Goal: Task Accomplishment & Management: Complete application form

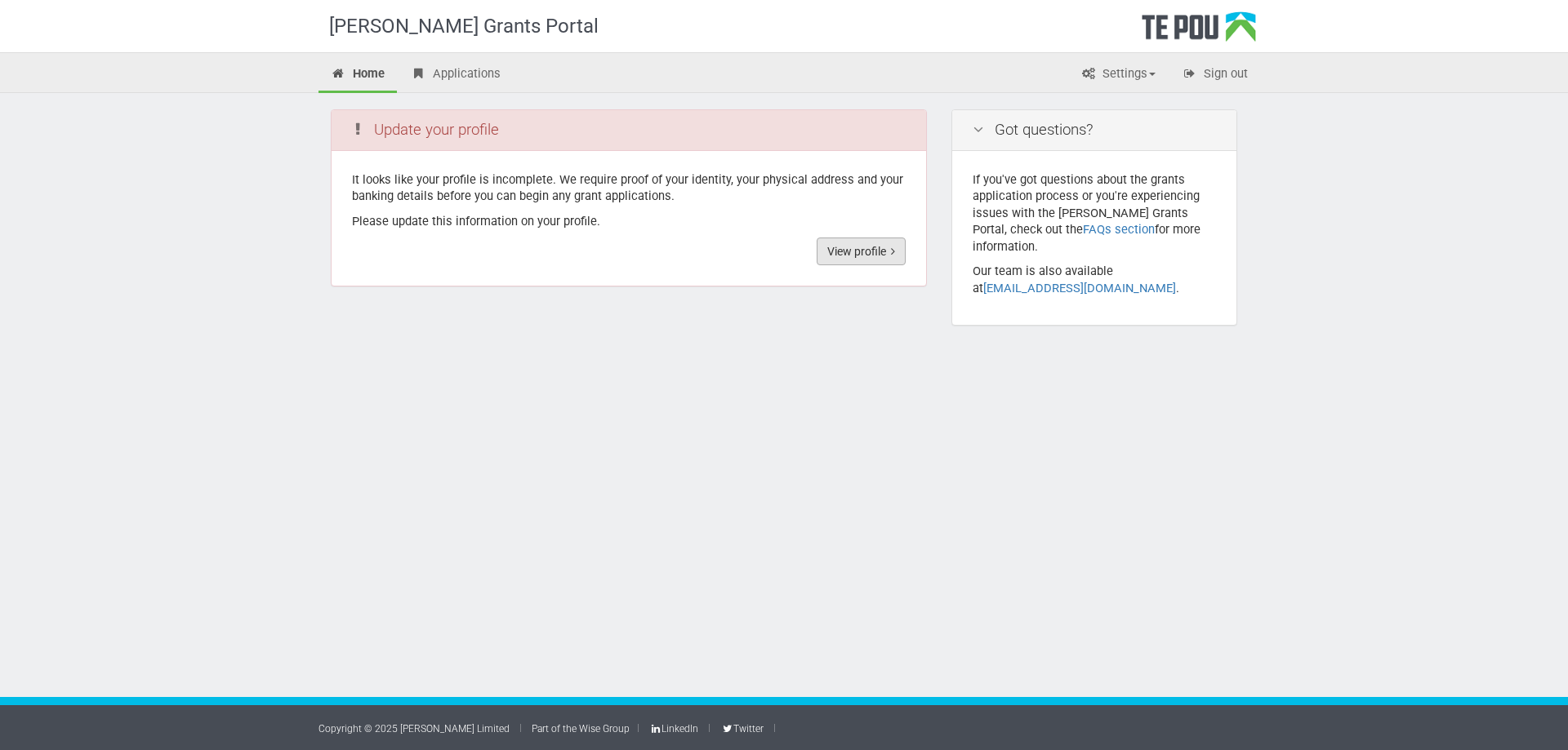
click at [842, 254] on link "View profile" at bounding box center [861, 251] width 89 height 27
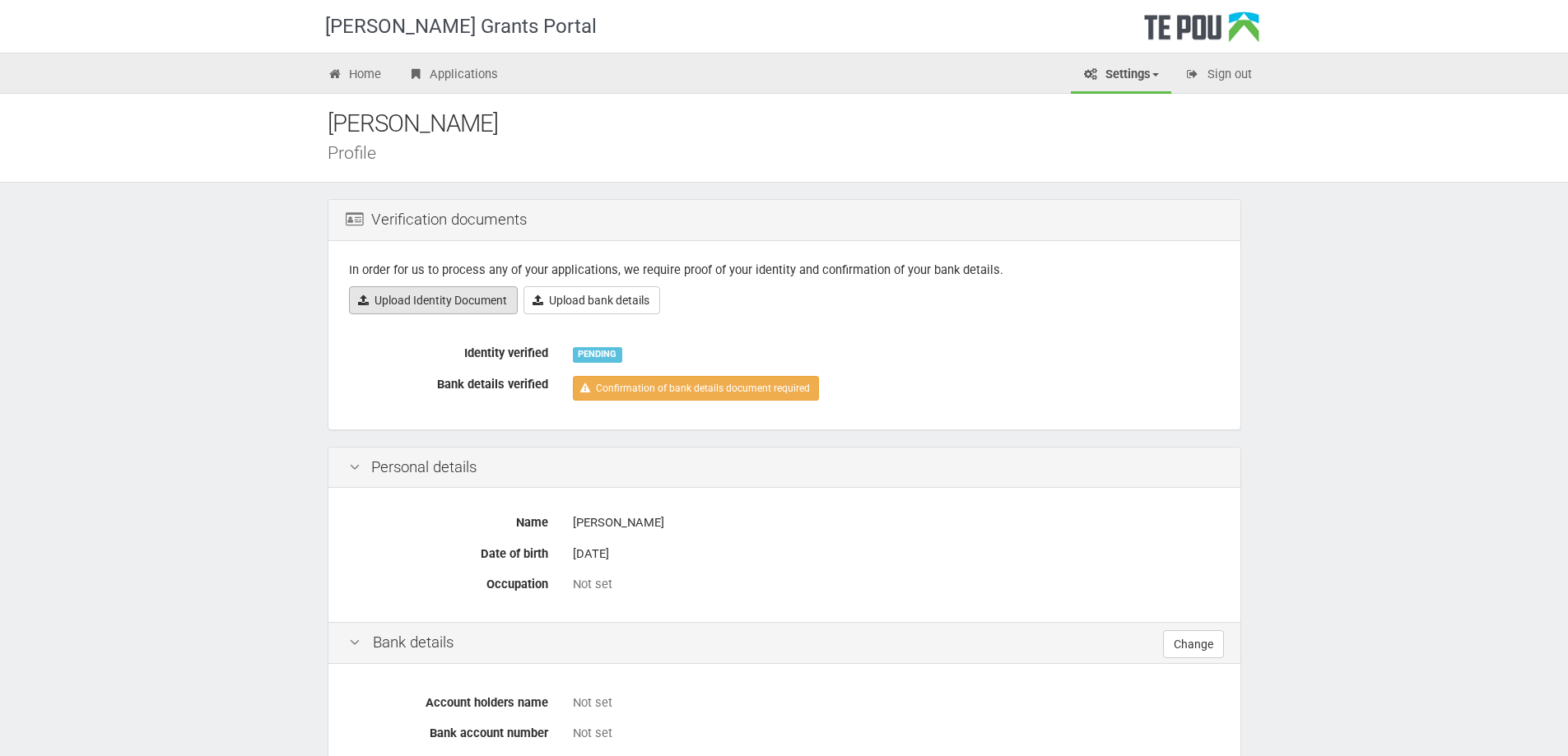
click at [452, 305] on link "Upload Identity Document" at bounding box center [433, 299] width 168 height 28
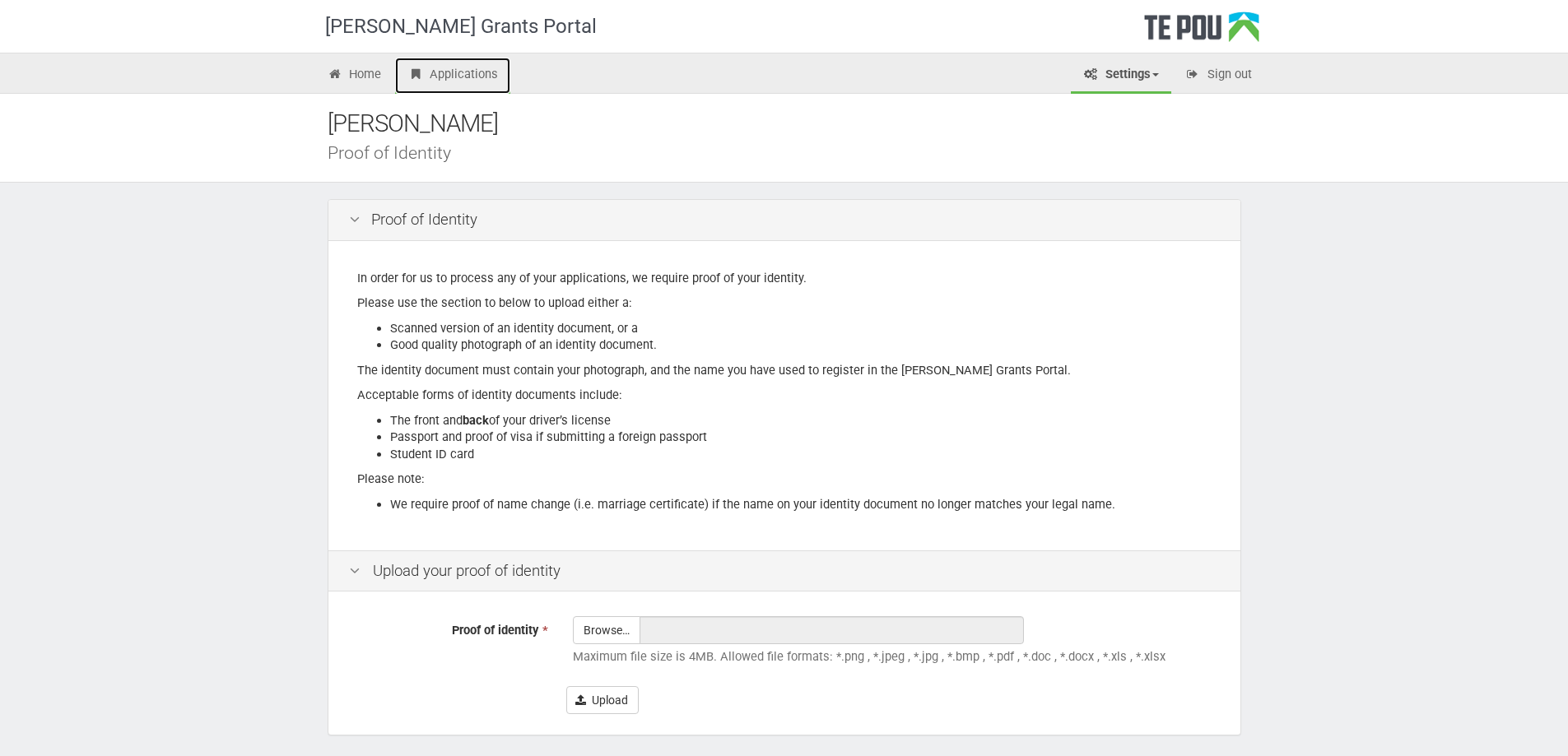
click at [439, 81] on link "Applications" at bounding box center [452, 76] width 115 height 37
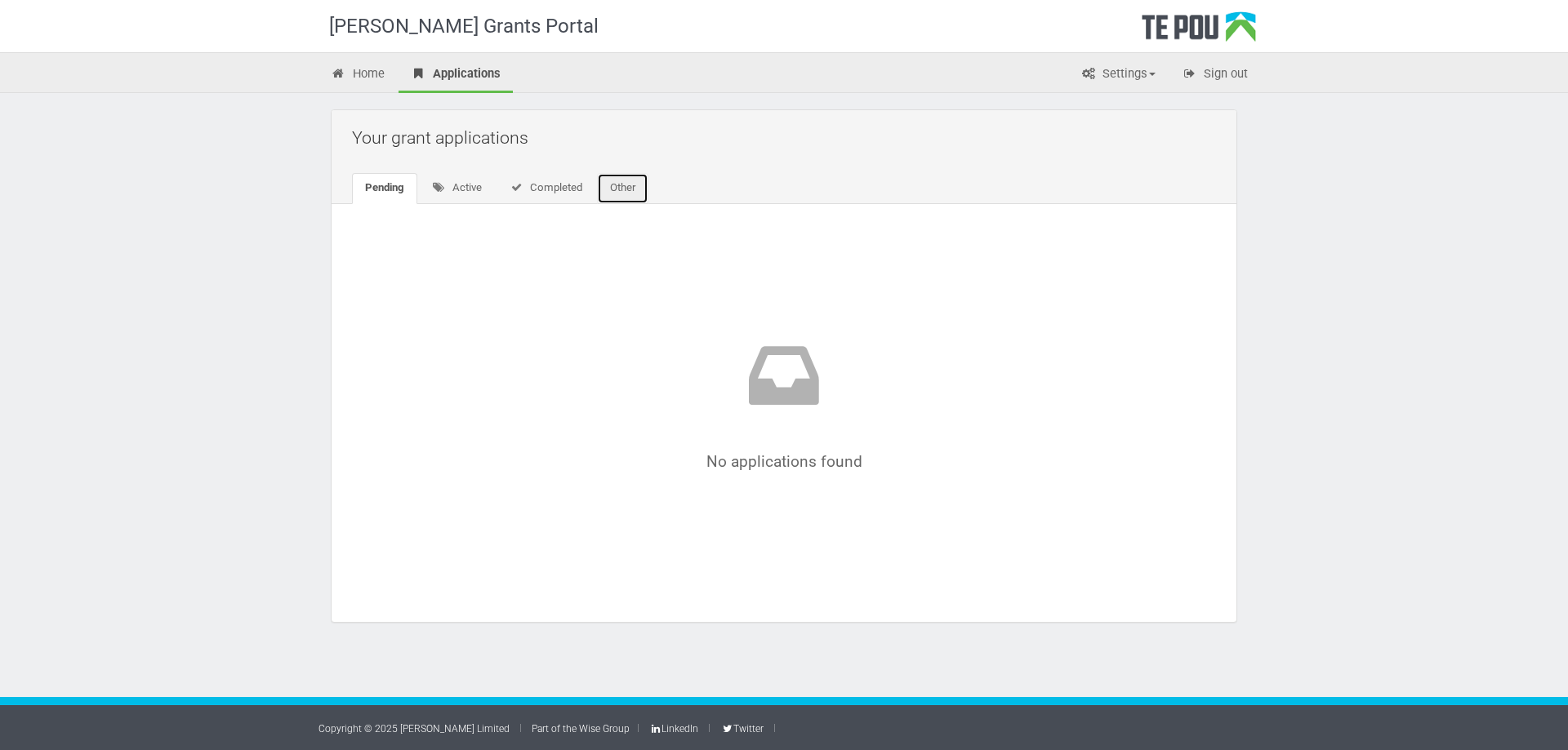
click at [620, 188] on link "Other" at bounding box center [622, 188] width 51 height 31
click at [475, 187] on link "Active" at bounding box center [455, 188] width 76 height 31
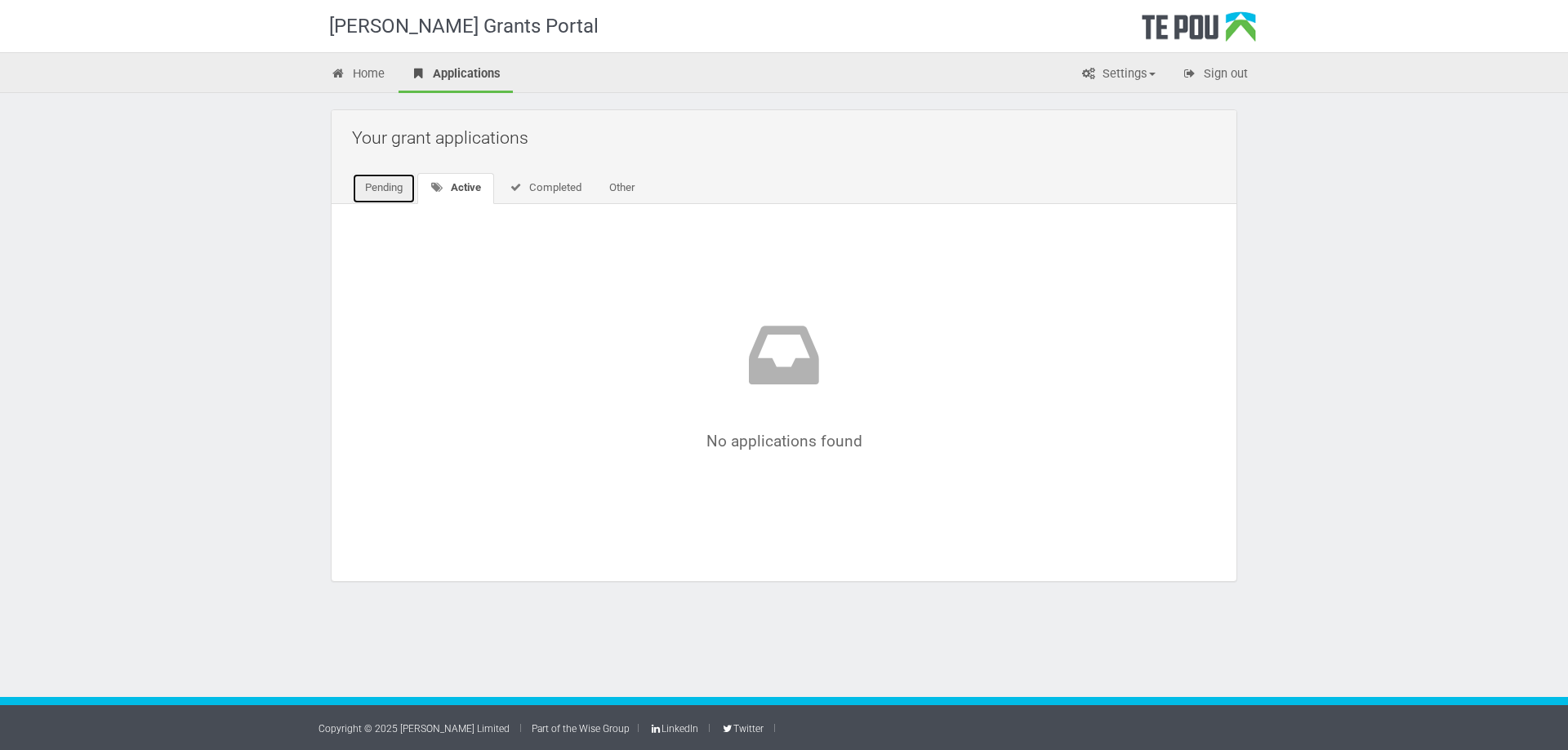
click at [406, 187] on link "Pending" at bounding box center [384, 188] width 64 height 31
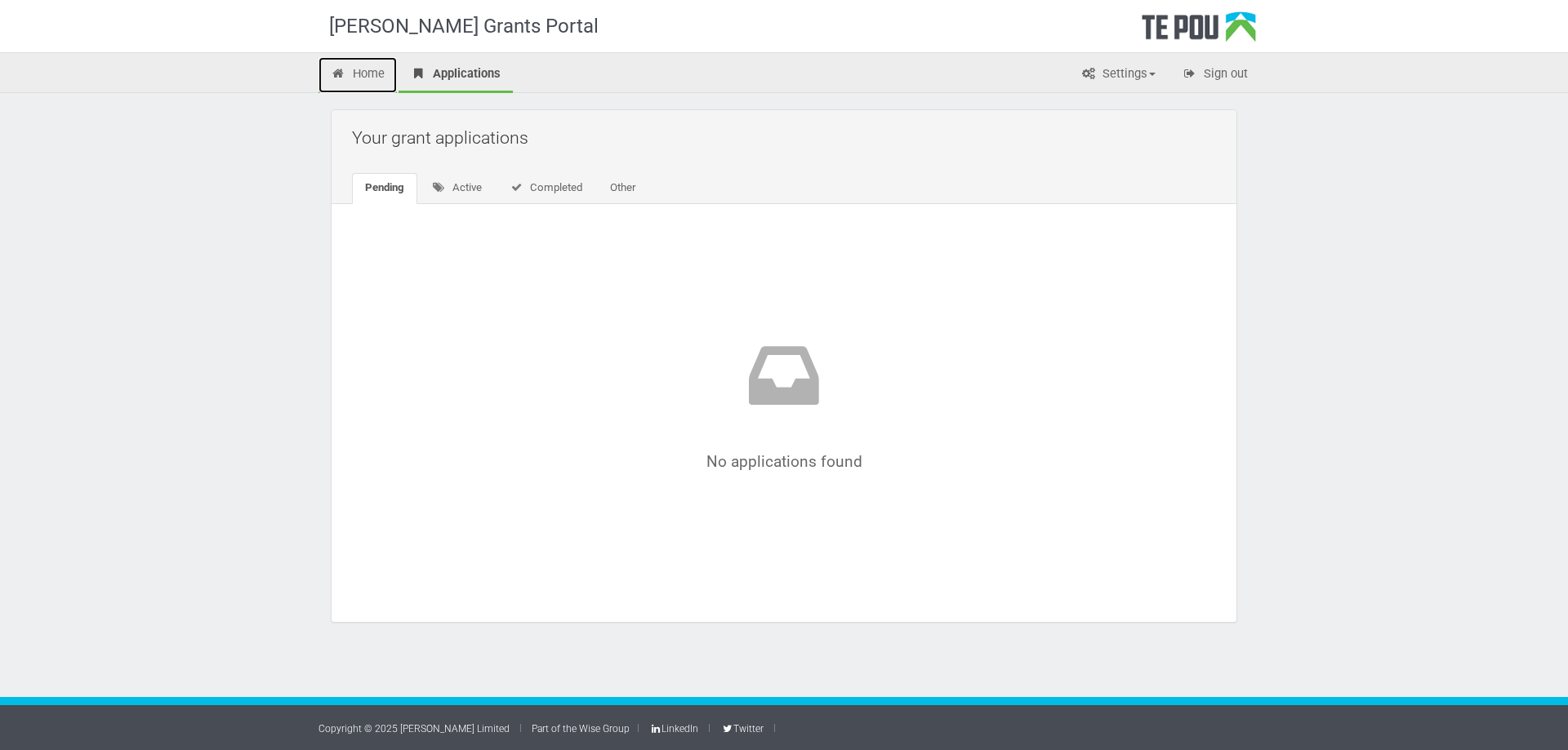
click at [368, 80] on link "Home" at bounding box center [357, 75] width 79 height 36
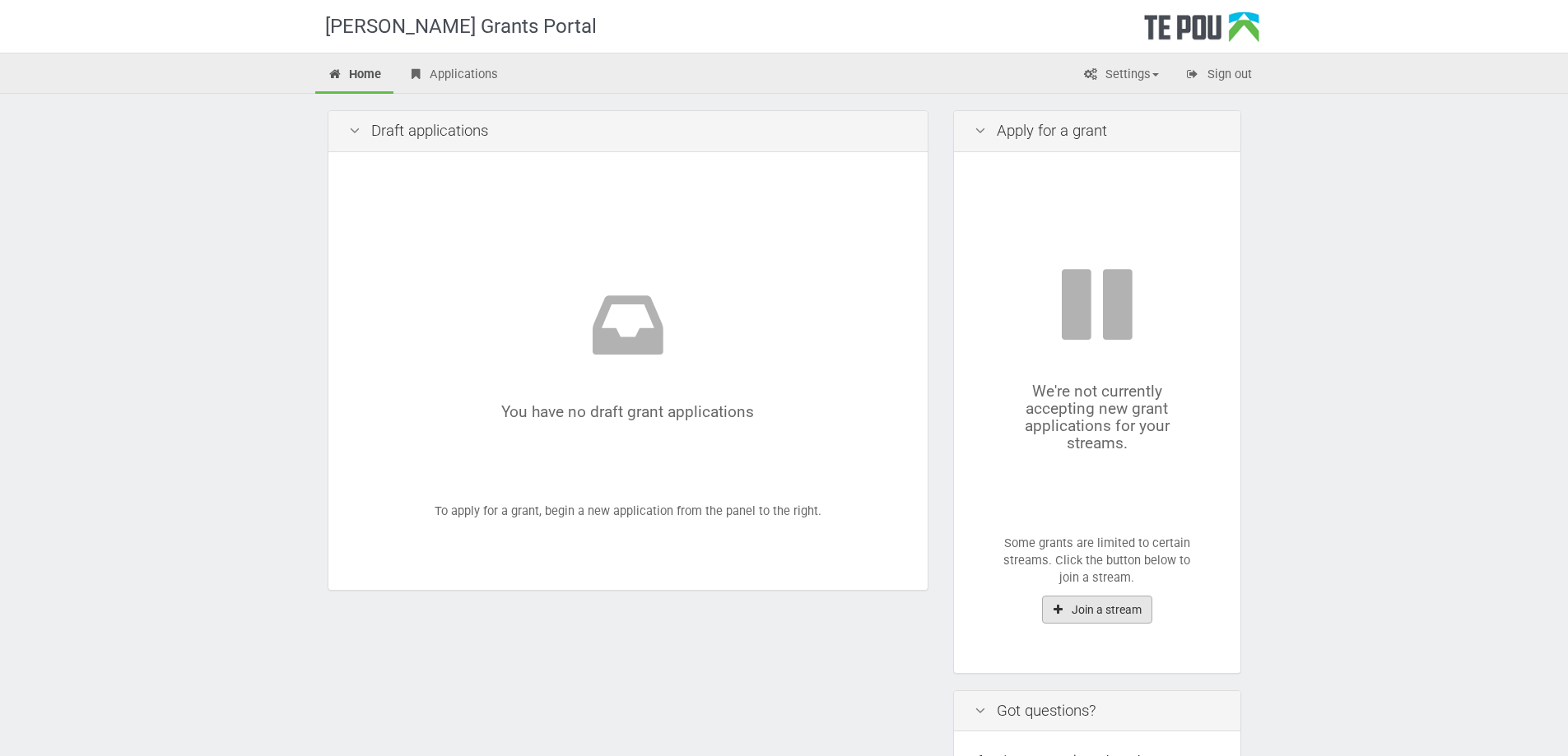
click at [1127, 610] on button "Join a stream" at bounding box center [1097, 609] width 110 height 28
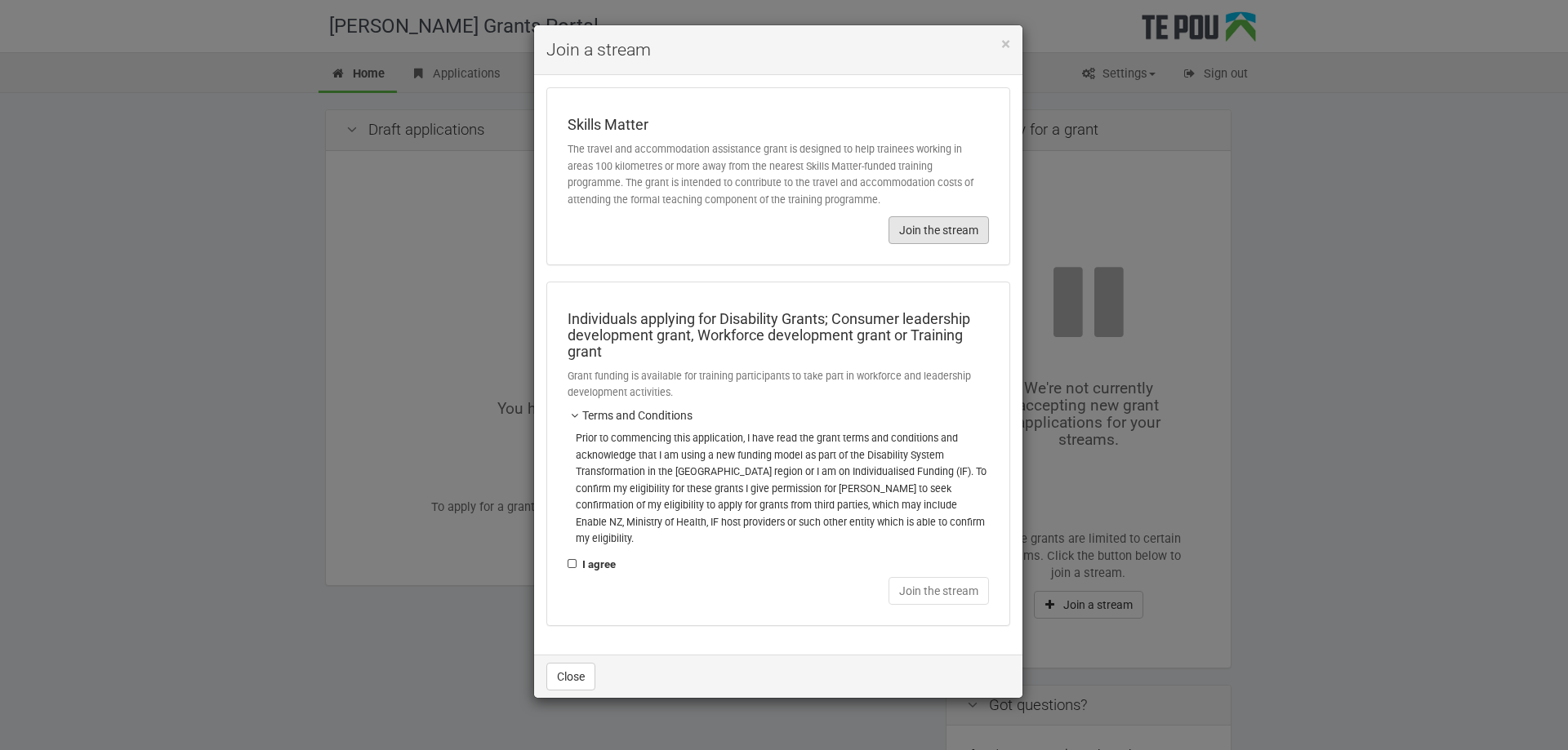
click at [925, 226] on button "Join the stream" at bounding box center [939, 230] width 101 height 27
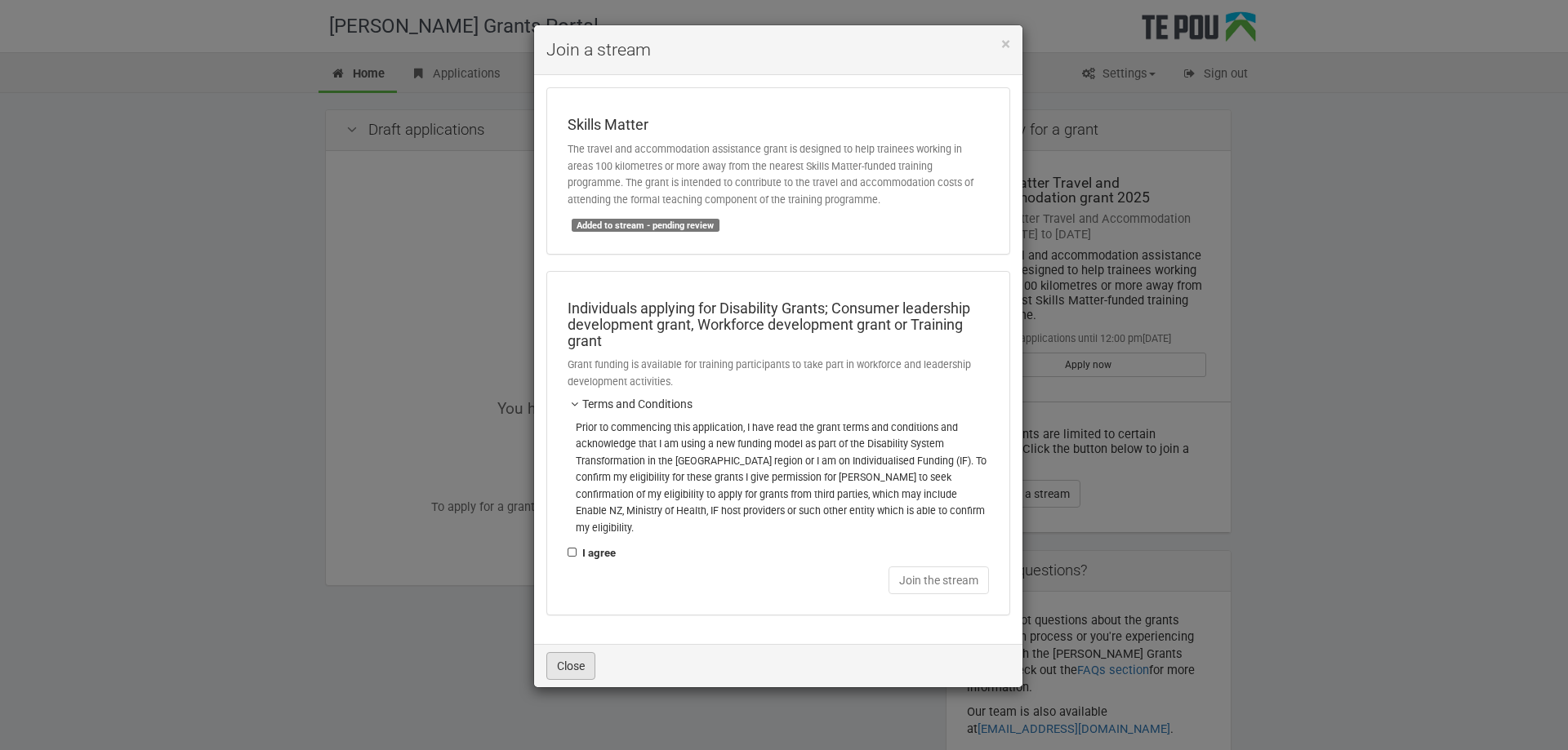
click at [583, 652] on button "Close" at bounding box center [570, 665] width 49 height 27
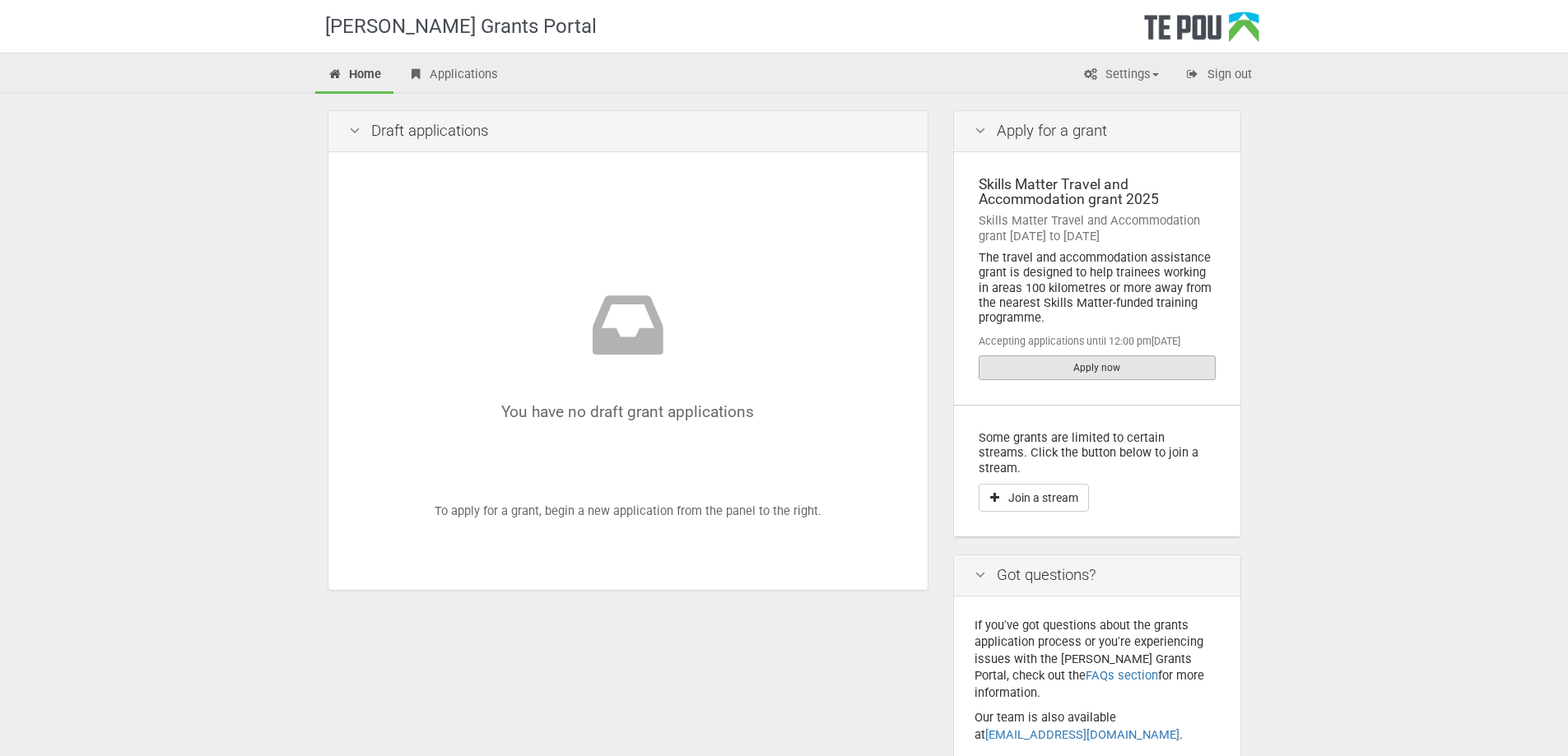
click at [1069, 369] on link "Apply now" at bounding box center [1097, 368] width 237 height 25
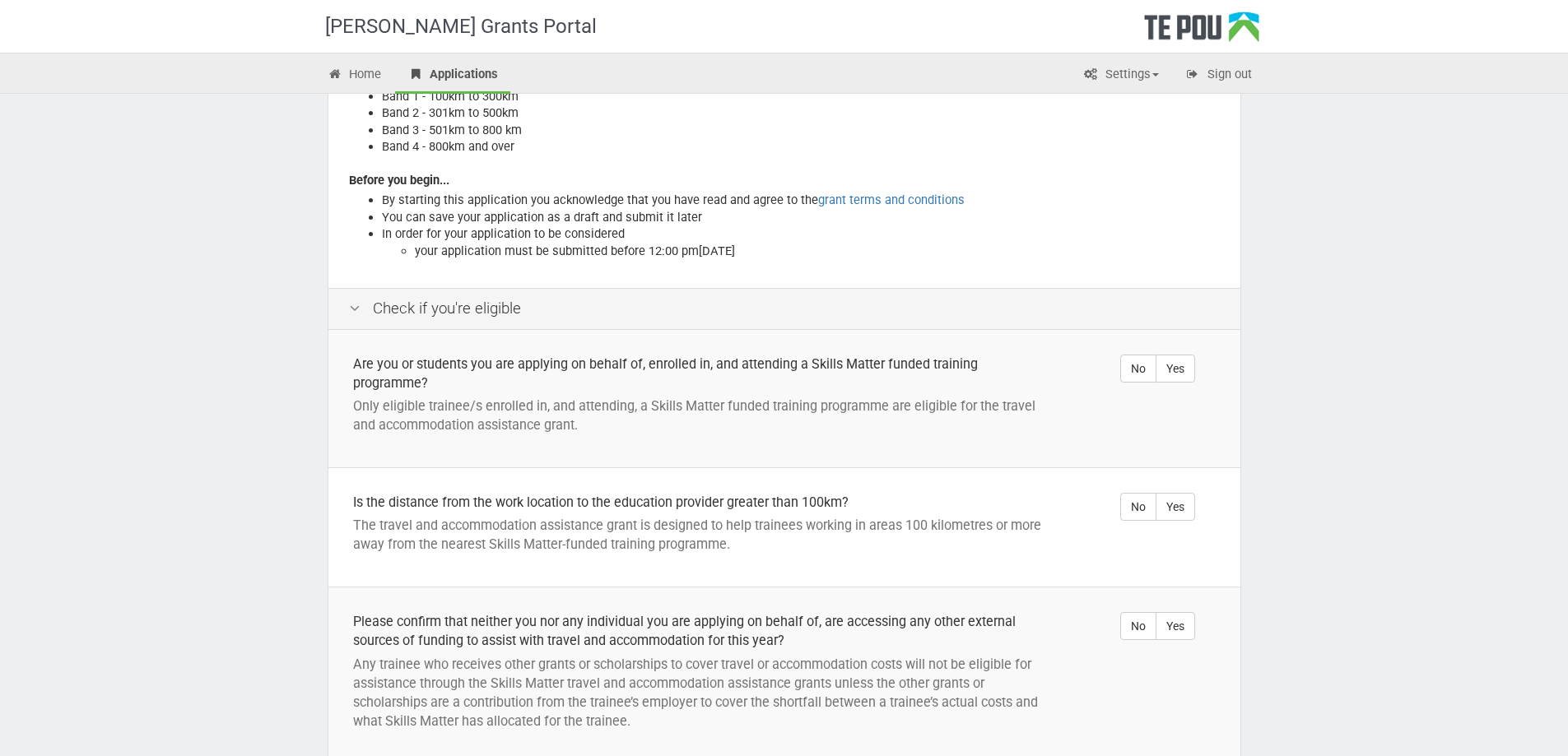
scroll to position [247, 0]
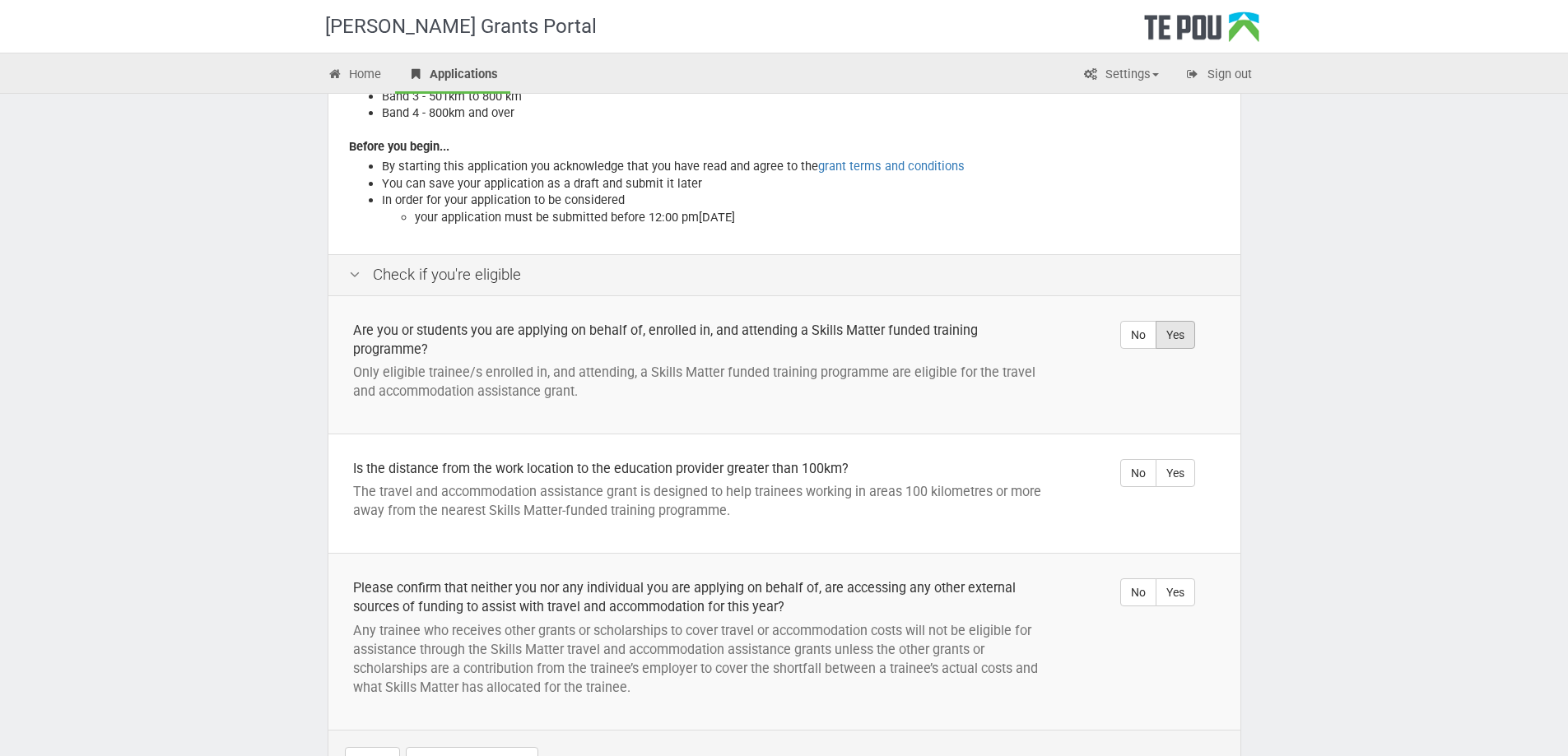
click at [1170, 339] on label "Yes" at bounding box center [1175, 334] width 39 height 28
radio input "true"
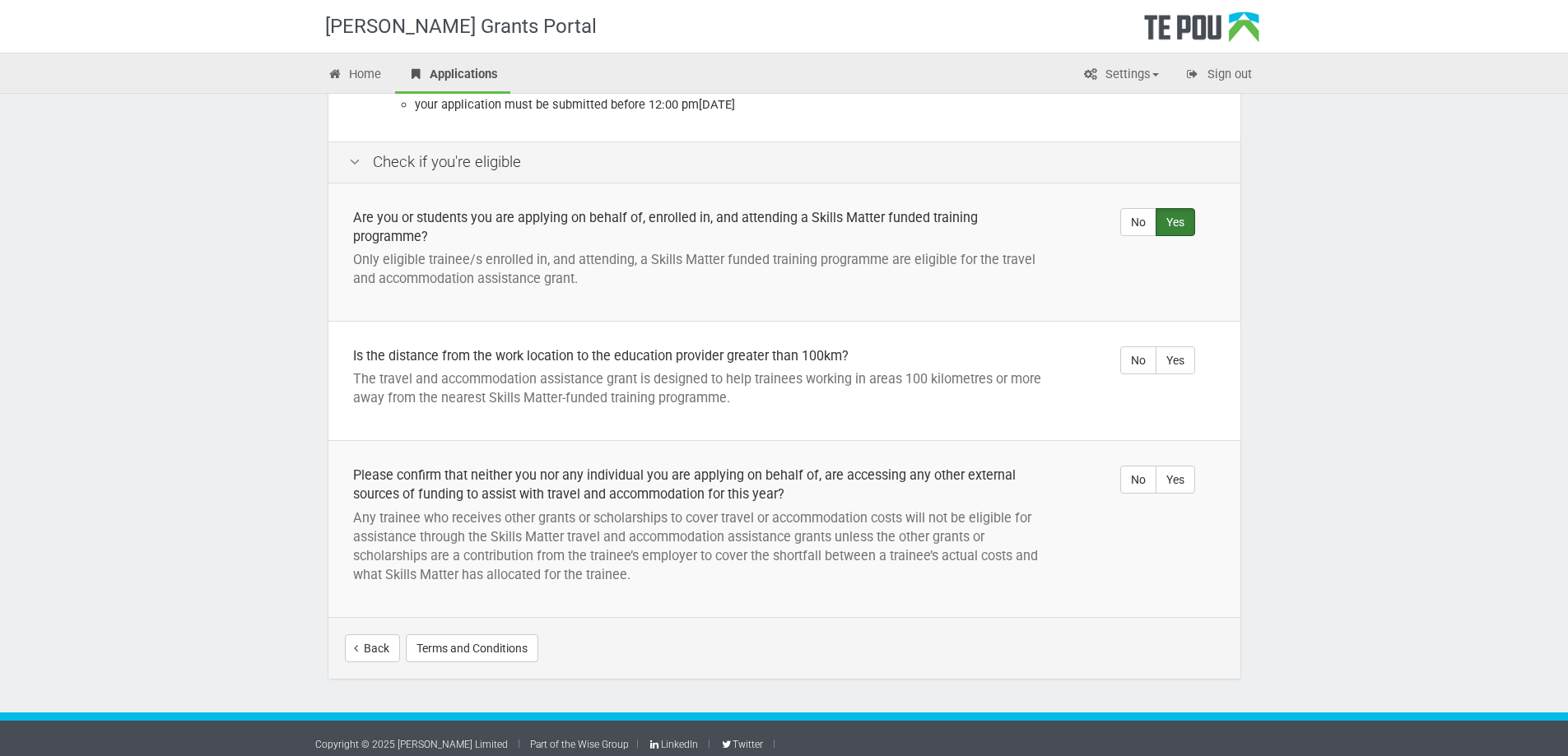
scroll to position [370, 0]
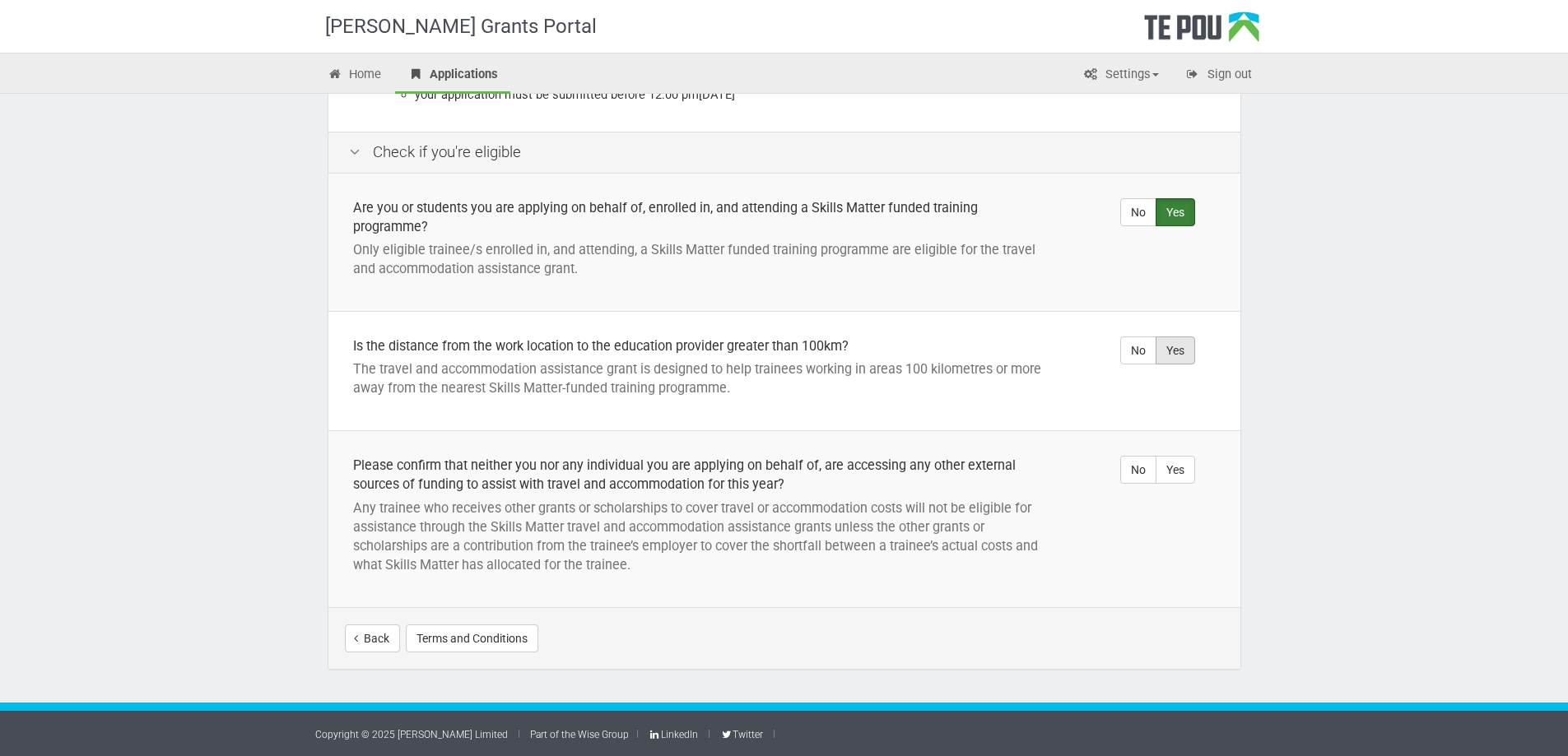
click at [1167, 343] on label "Yes" at bounding box center [1175, 350] width 39 height 28
radio input "true"
click at [1174, 471] on label "Yes" at bounding box center [1175, 469] width 39 height 28
radio input "true"
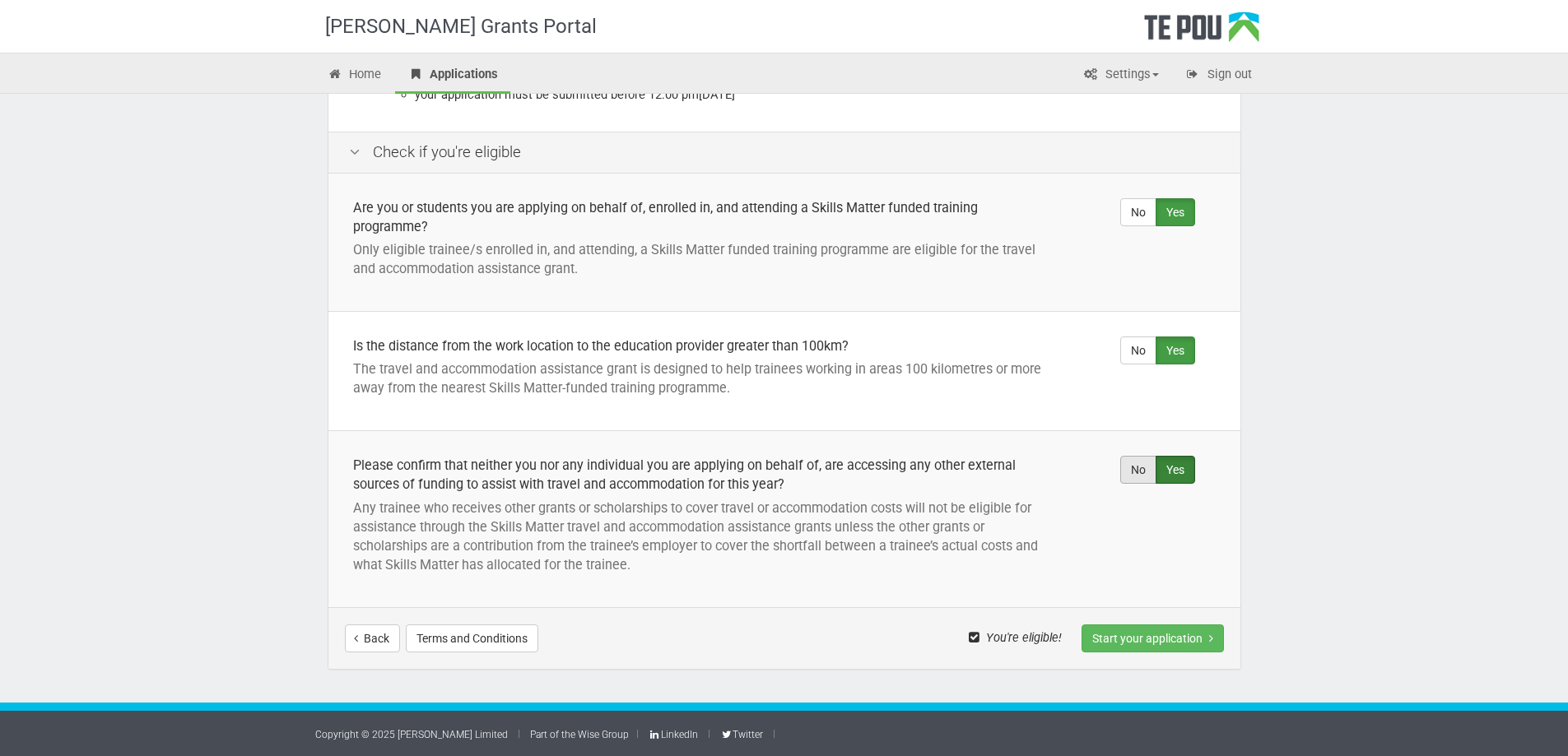
click at [1140, 476] on label "No" at bounding box center [1138, 469] width 37 height 28
radio input "true"
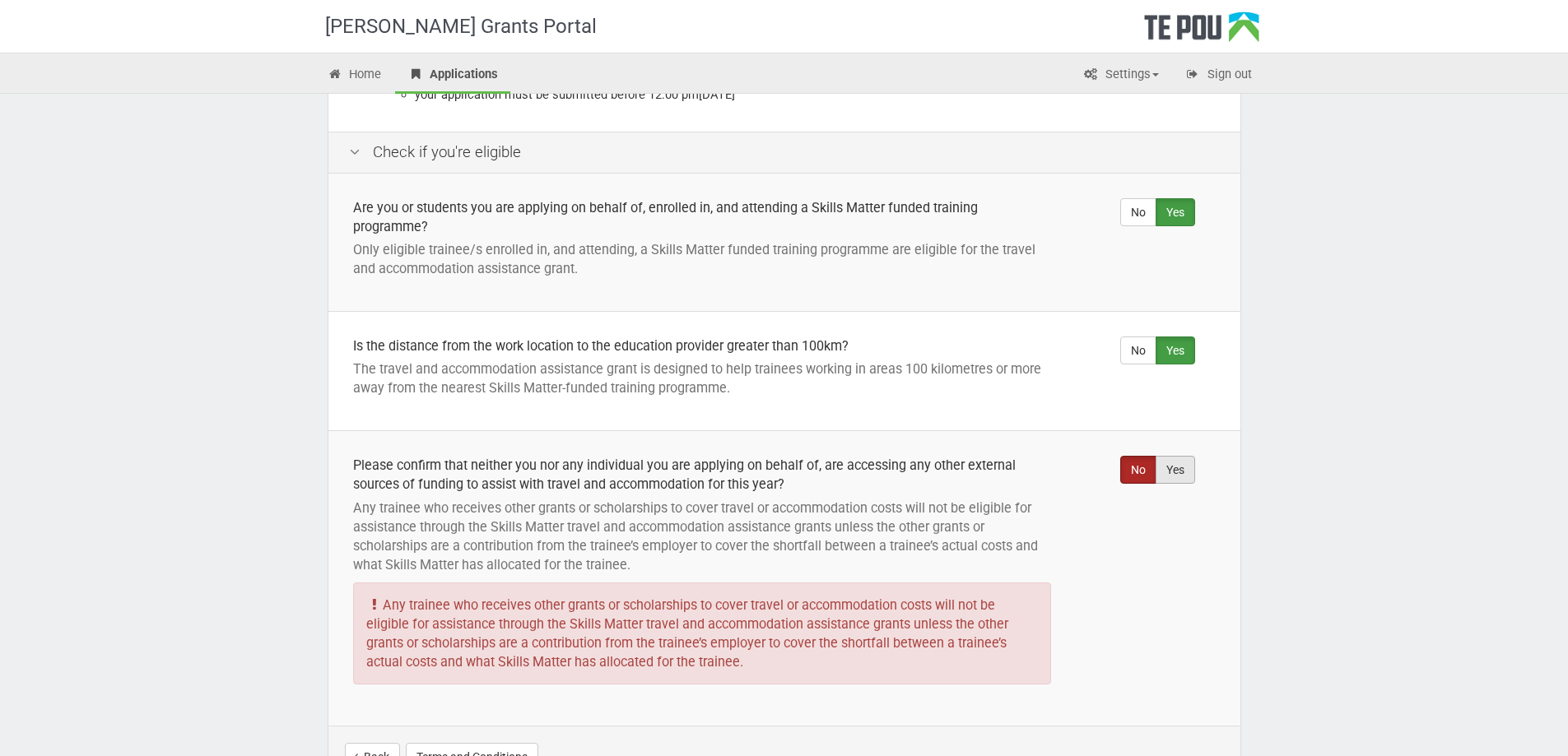
click at [1172, 476] on label "Yes" at bounding box center [1175, 469] width 39 height 28
radio input "true"
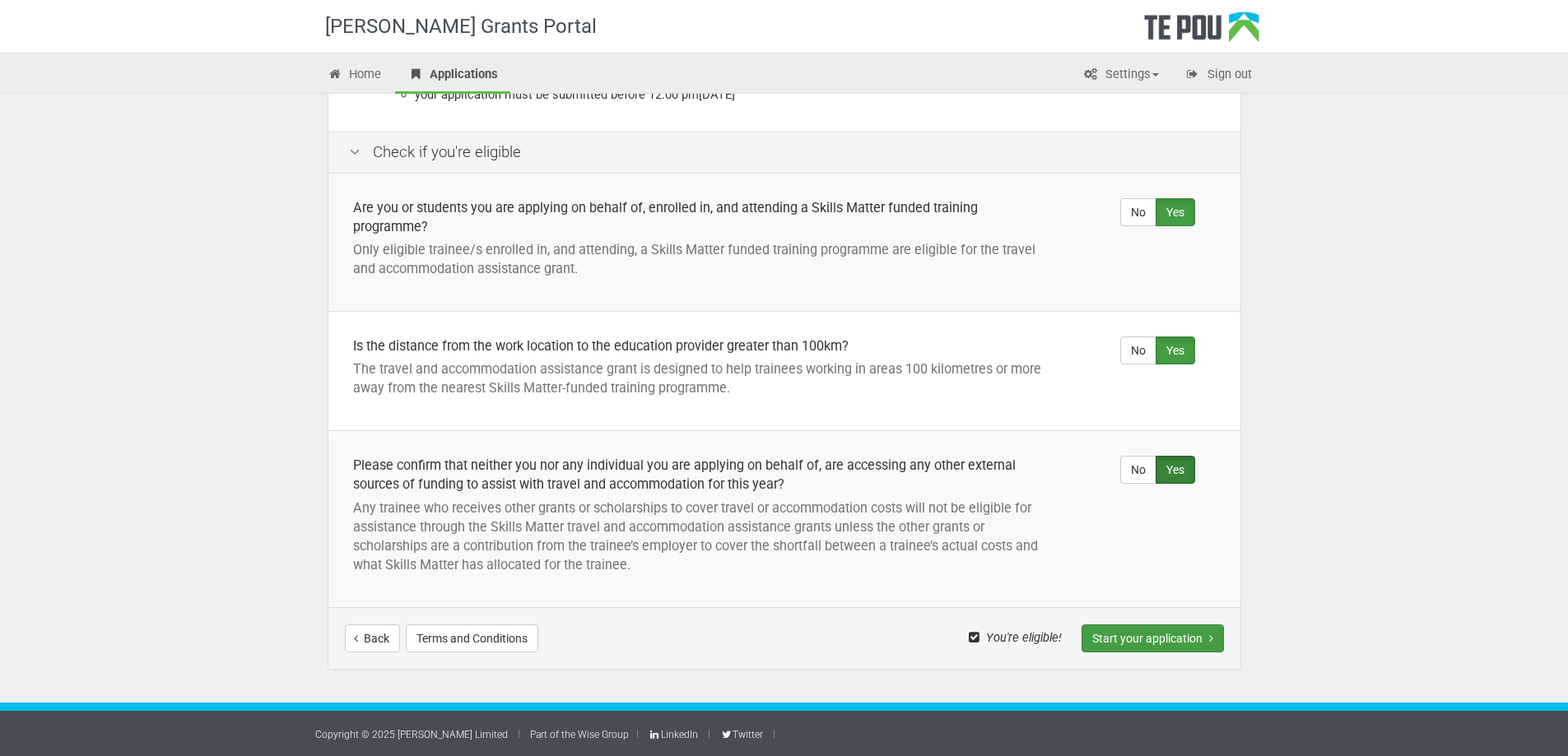
click at [1180, 646] on button "Start your application" at bounding box center [1153, 638] width 143 height 28
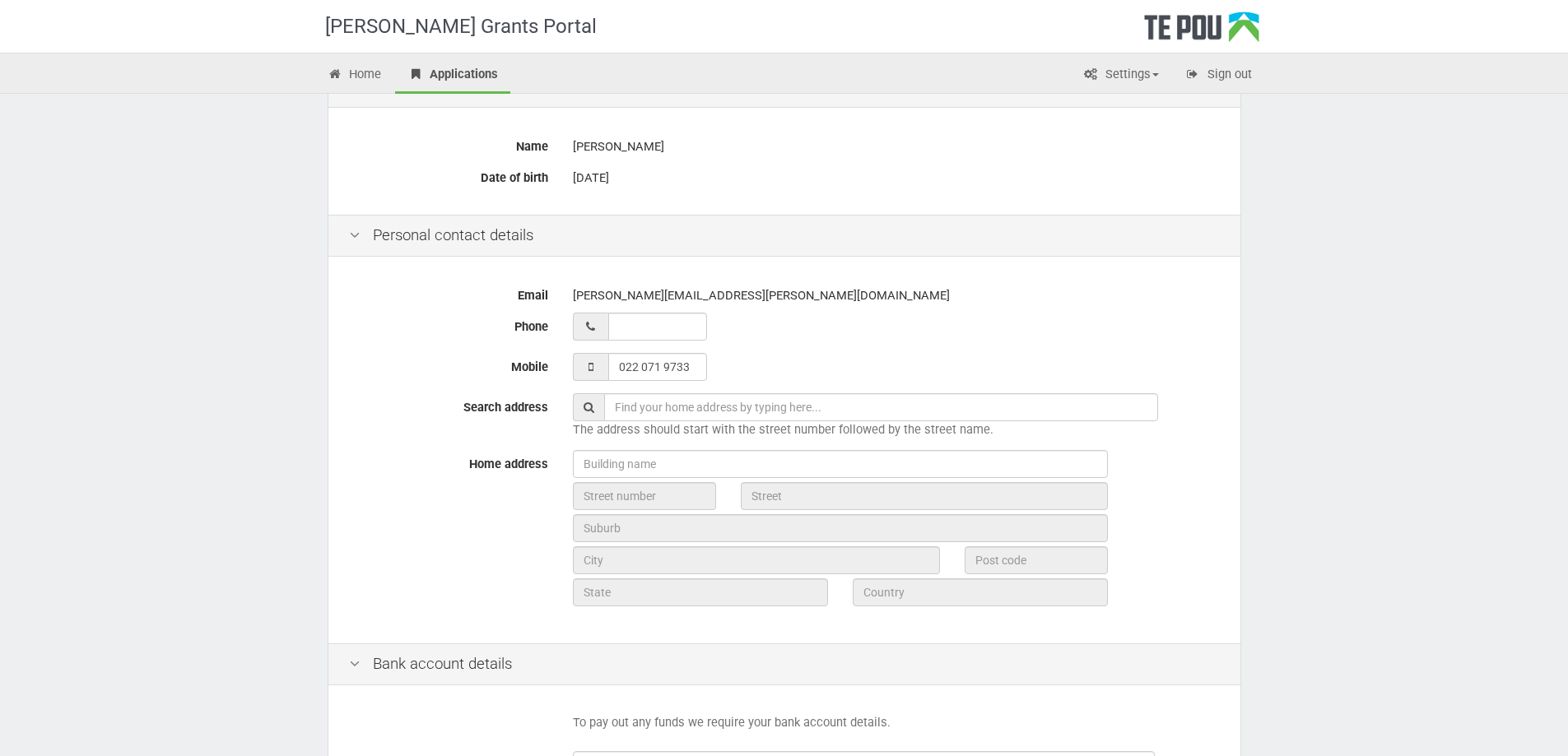
scroll to position [247, 0]
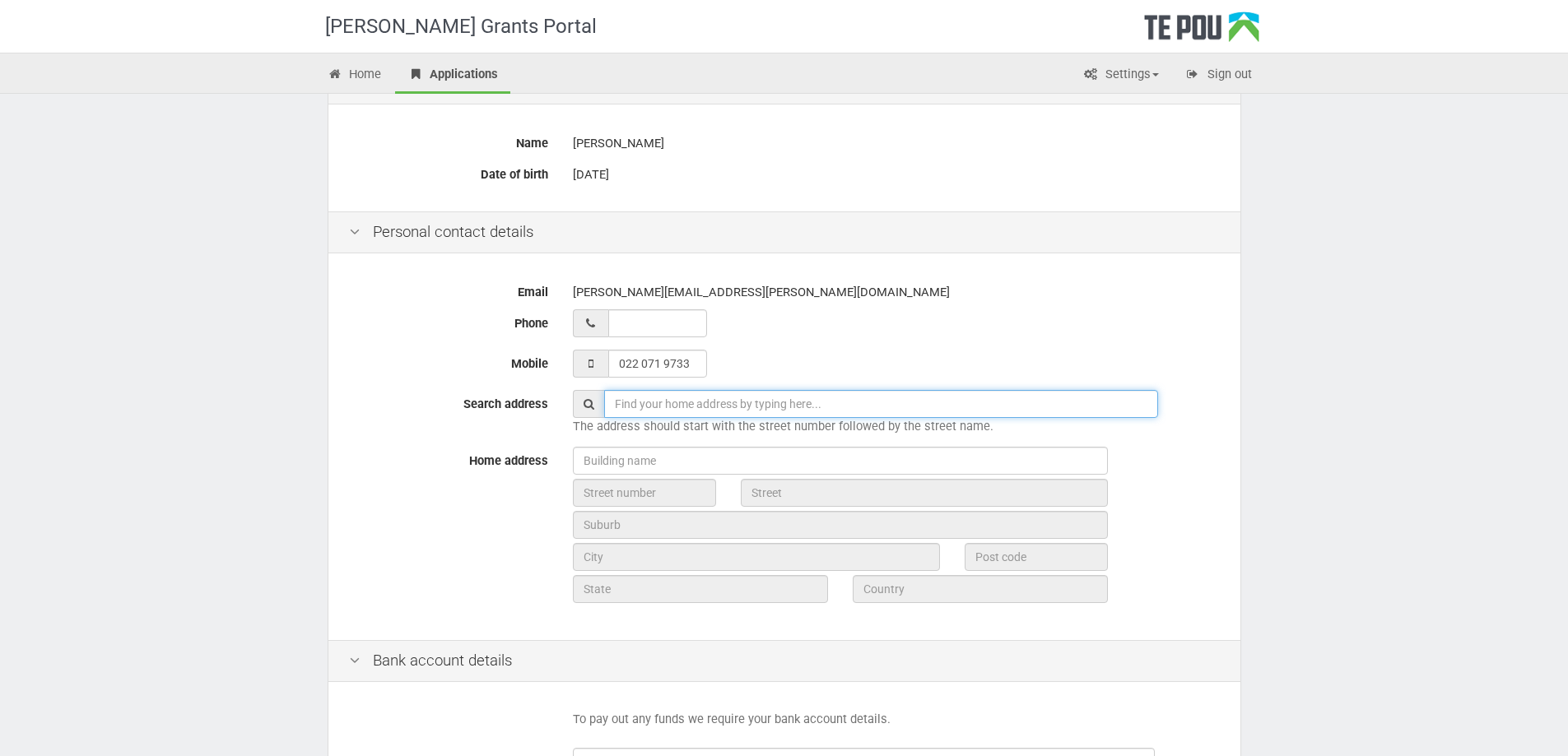
click at [675, 408] on input "text" at bounding box center [881, 403] width 554 height 28
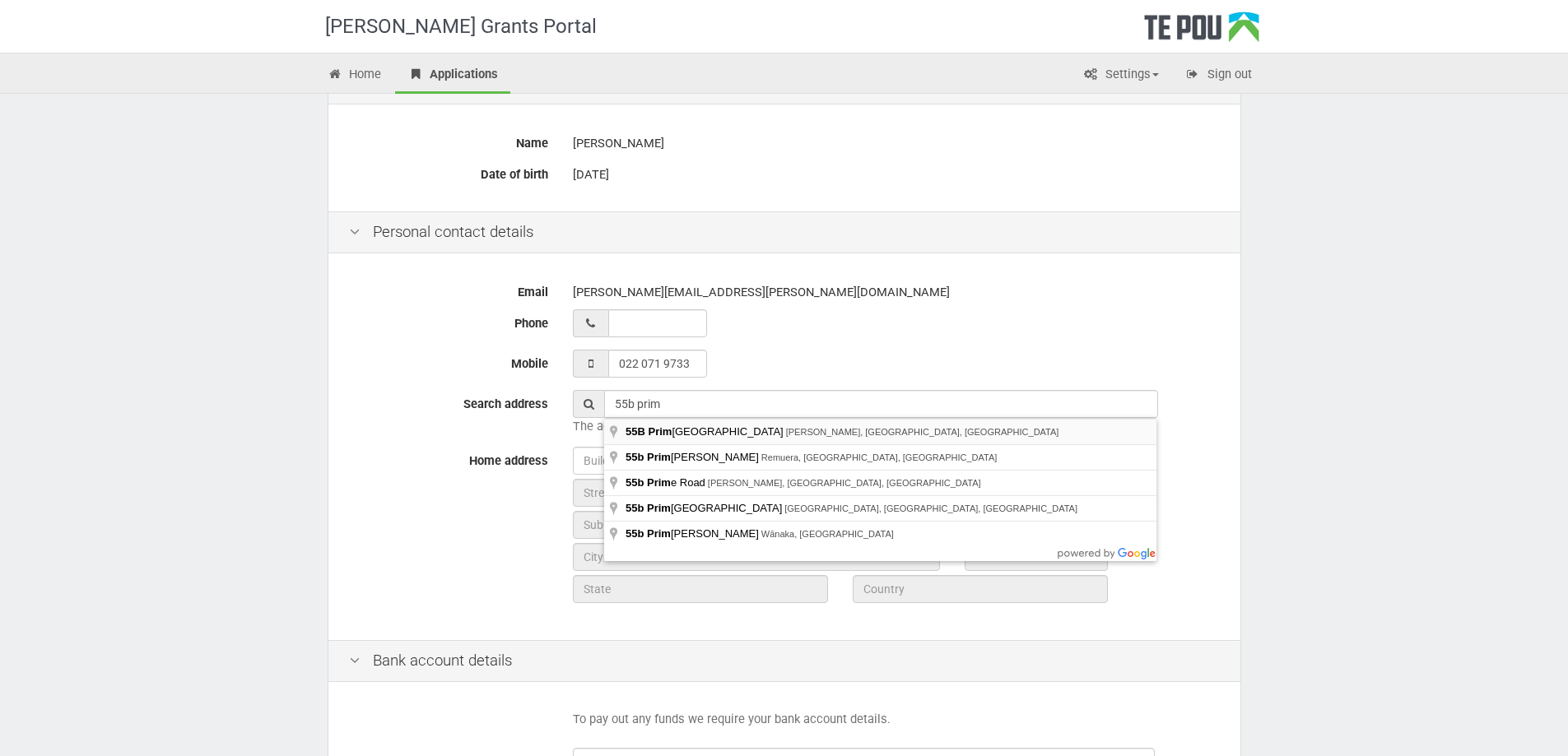
type input "[STREET_ADDRESS]"
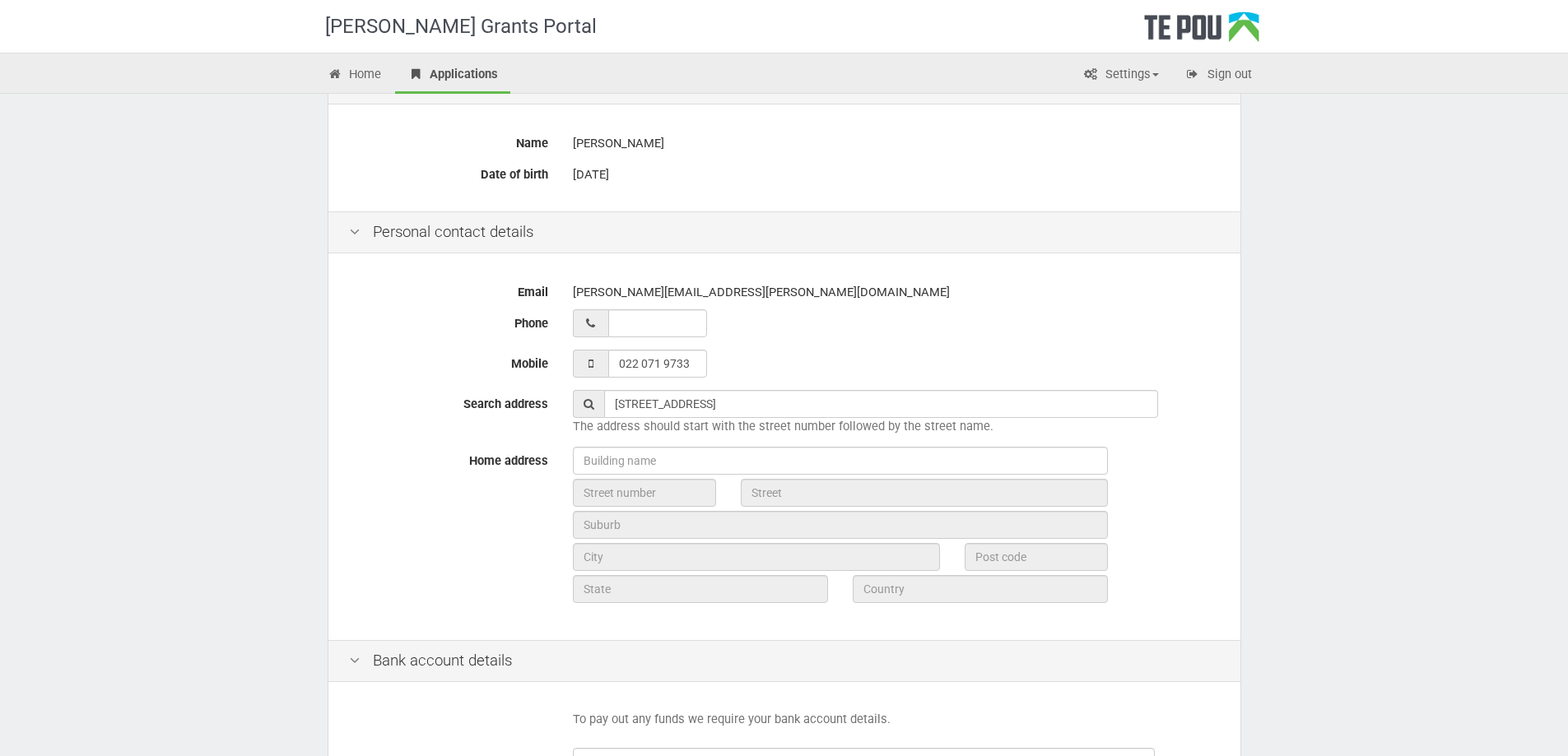
type input "55B"
type input "[GEOGRAPHIC_DATA]"
type input "[PERSON_NAME]"
type input "3204"
type input "[GEOGRAPHIC_DATA]"
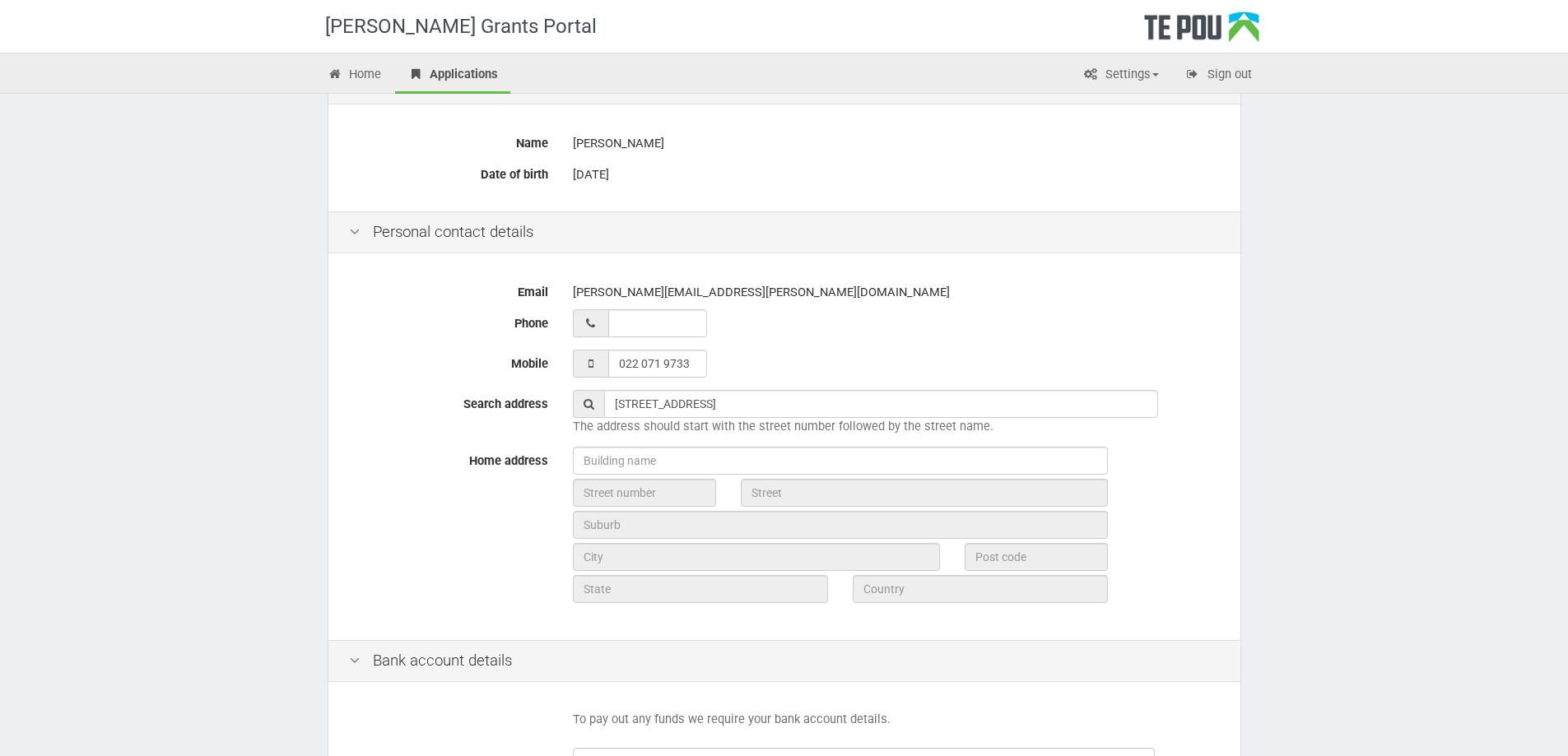
type input "[GEOGRAPHIC_DATA]"
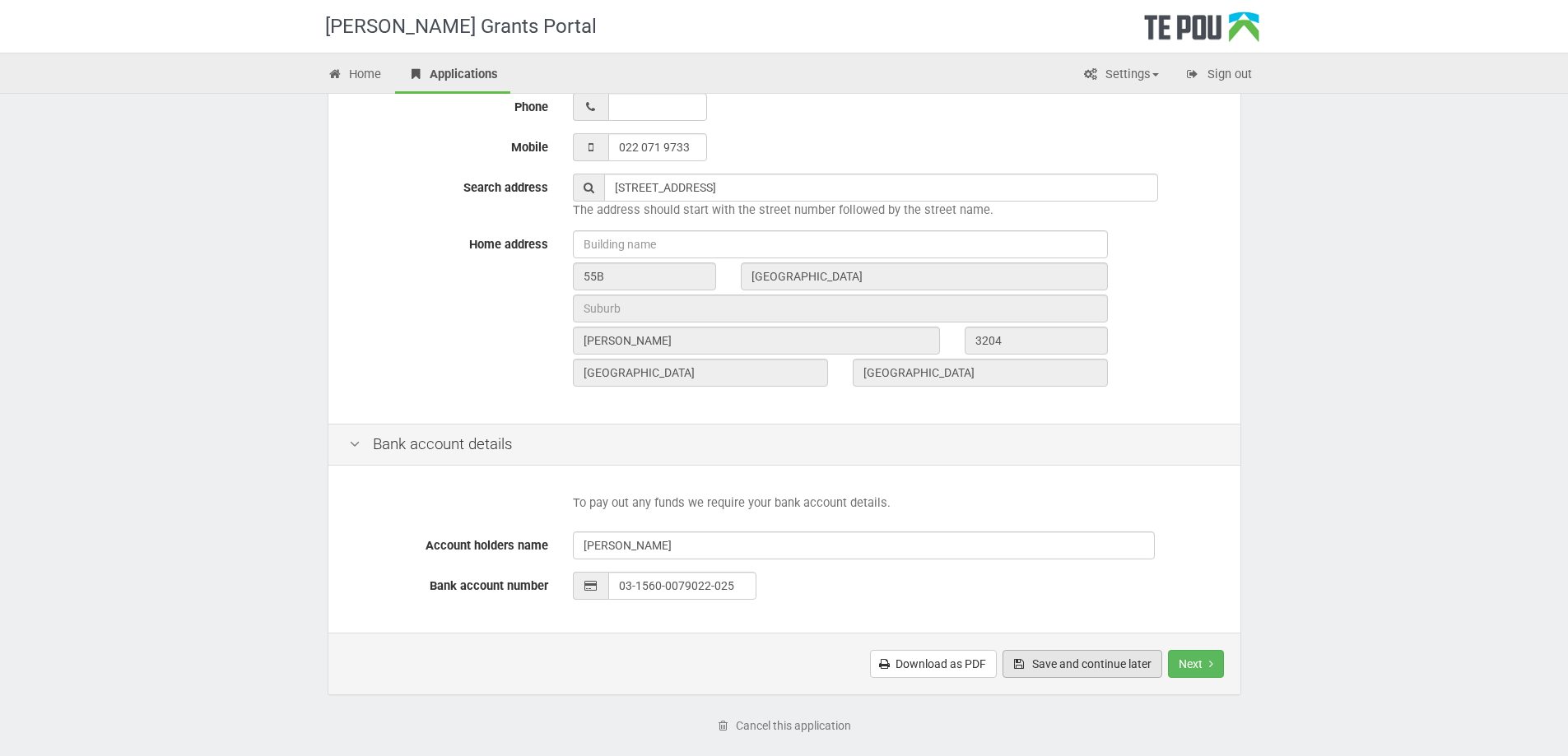
scroll to position [541, 0]
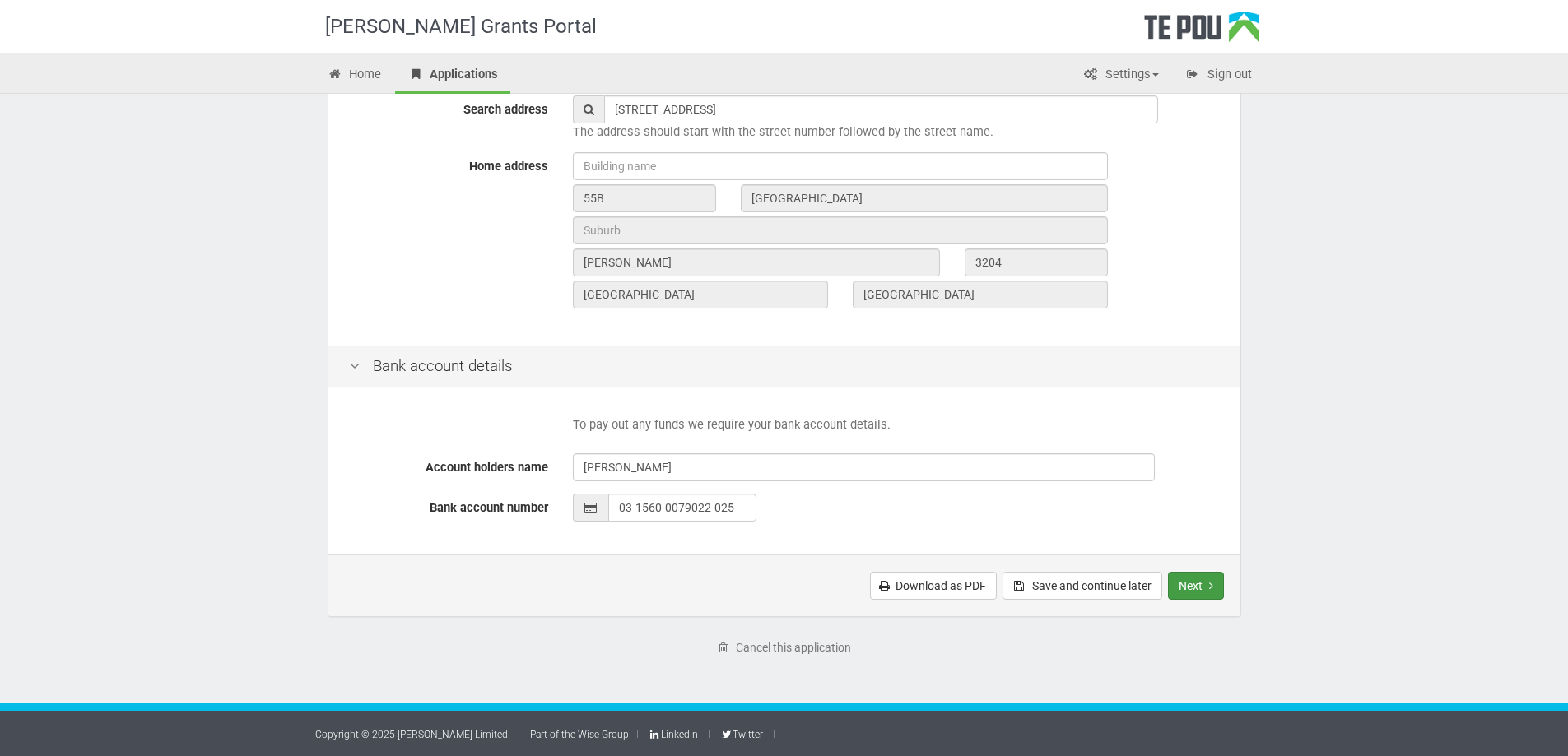
click at [1187, 589] on button "Next" at bounding box center [1196, 585] width 56 height 28
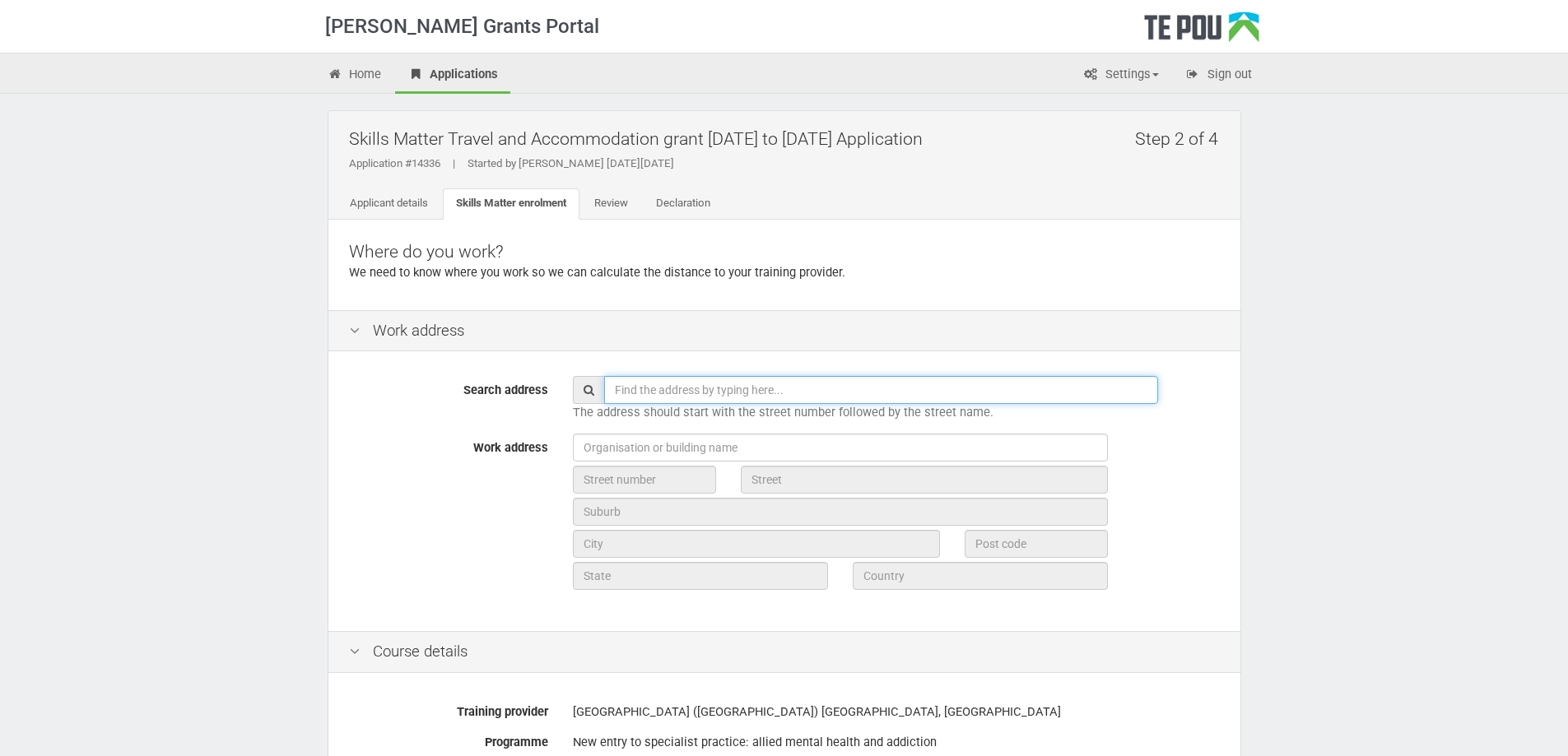
click at [708, 385] on input "text" at bounding box center [881, 389] width 554 height 28
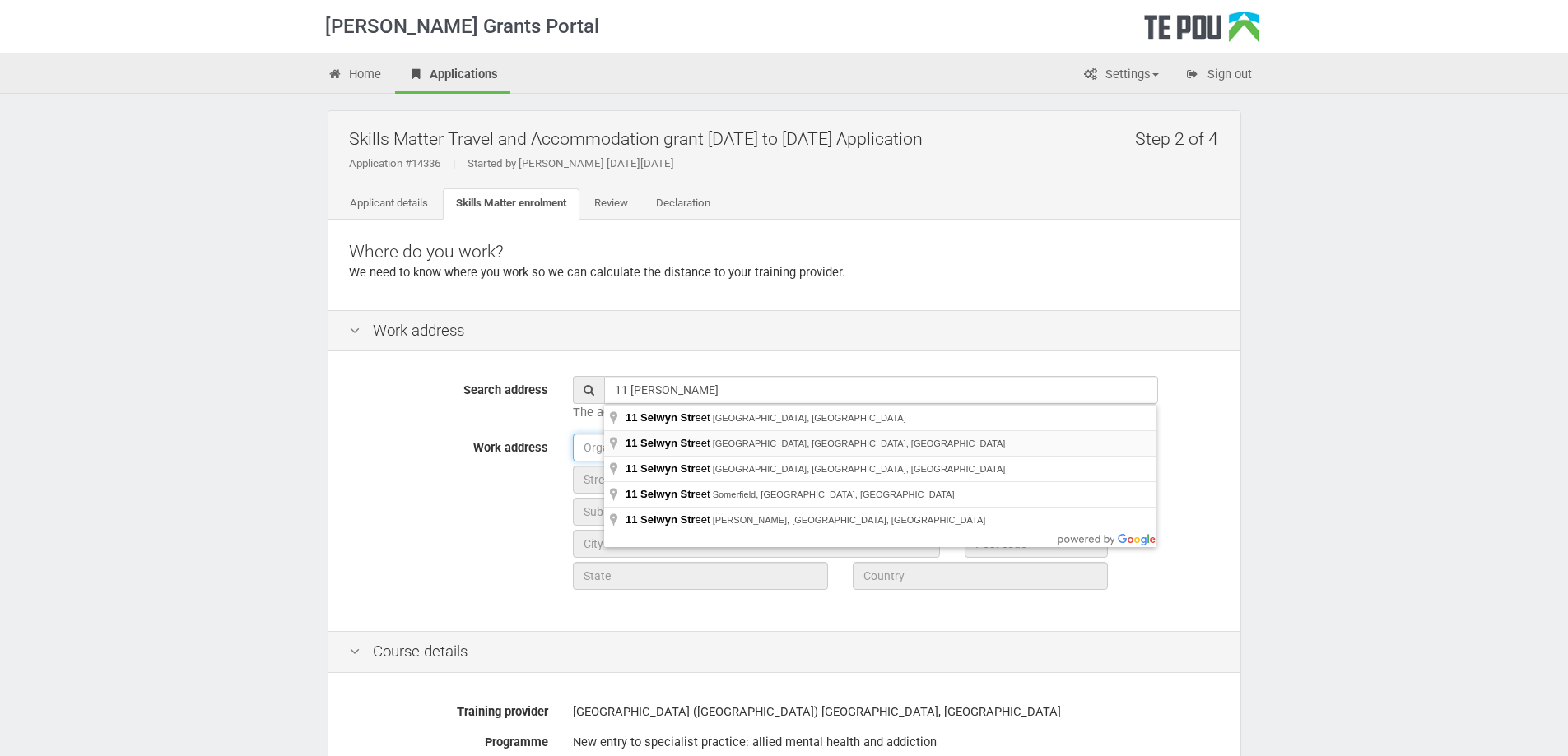
type input "11 Selwyn Street, Waikato Hospital, Hamilton, New Zealand"
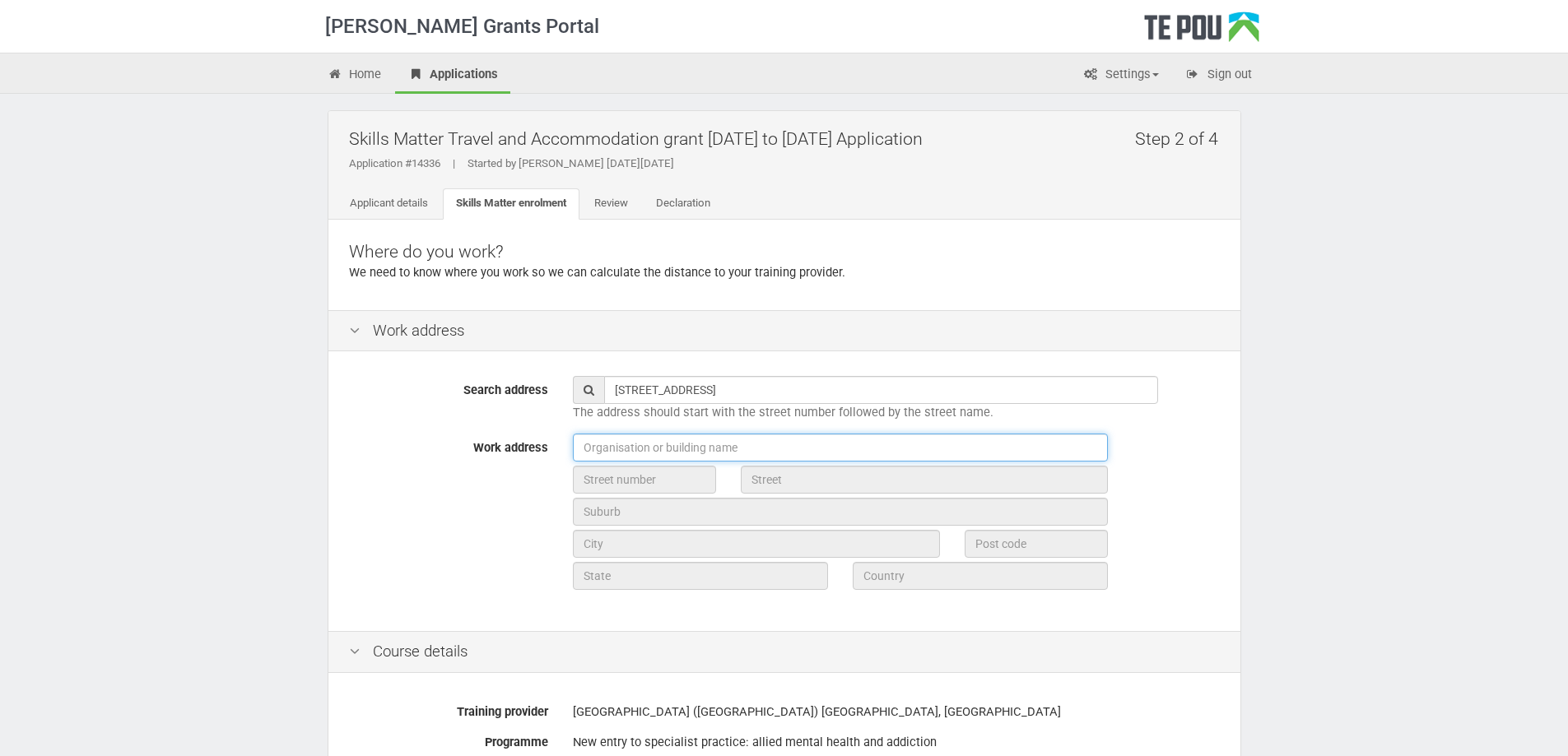
type input "11"
type input "Selwyn Street"
type input "Hamilton"
type input "3204"
type input "Waikato Region"
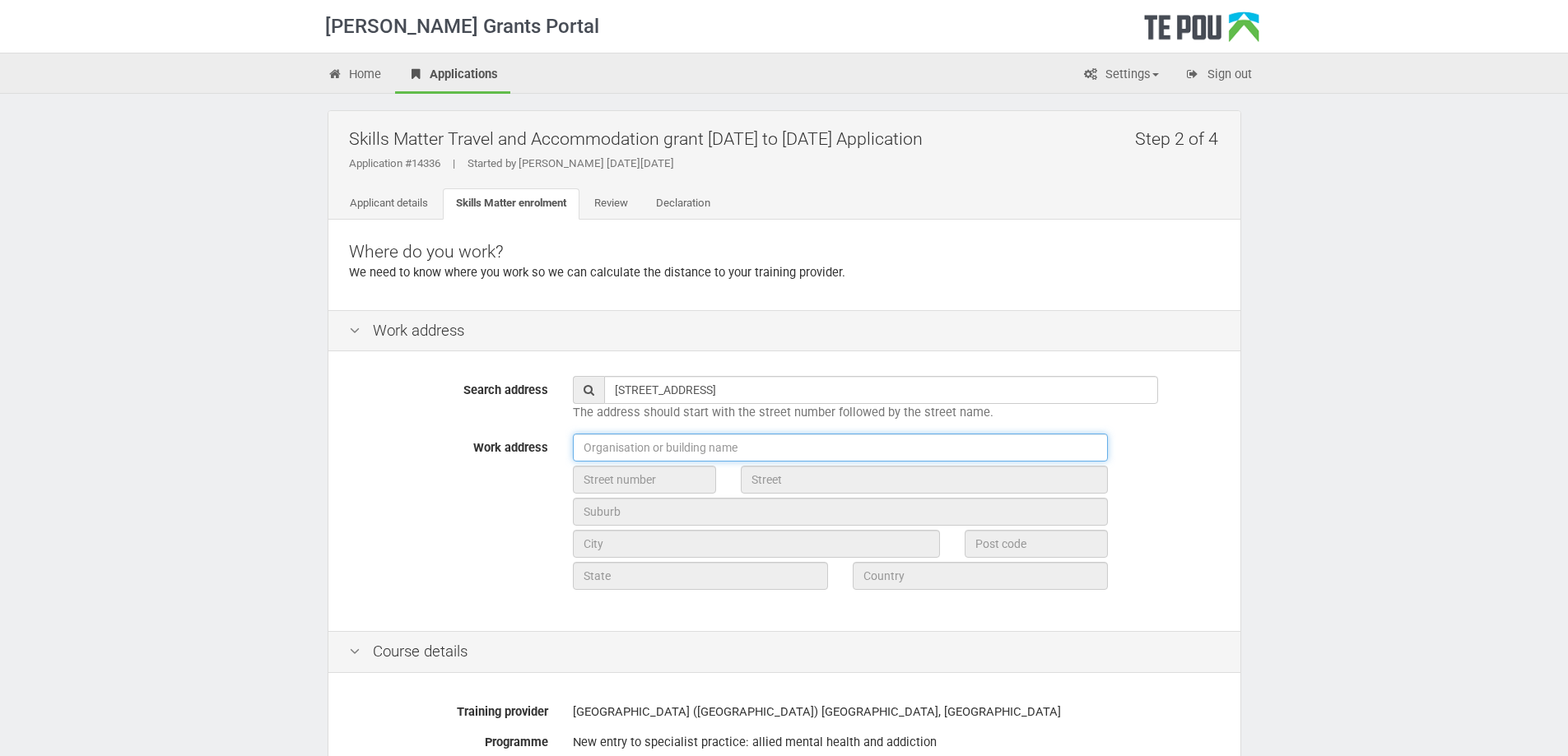
type input "New Zealand"
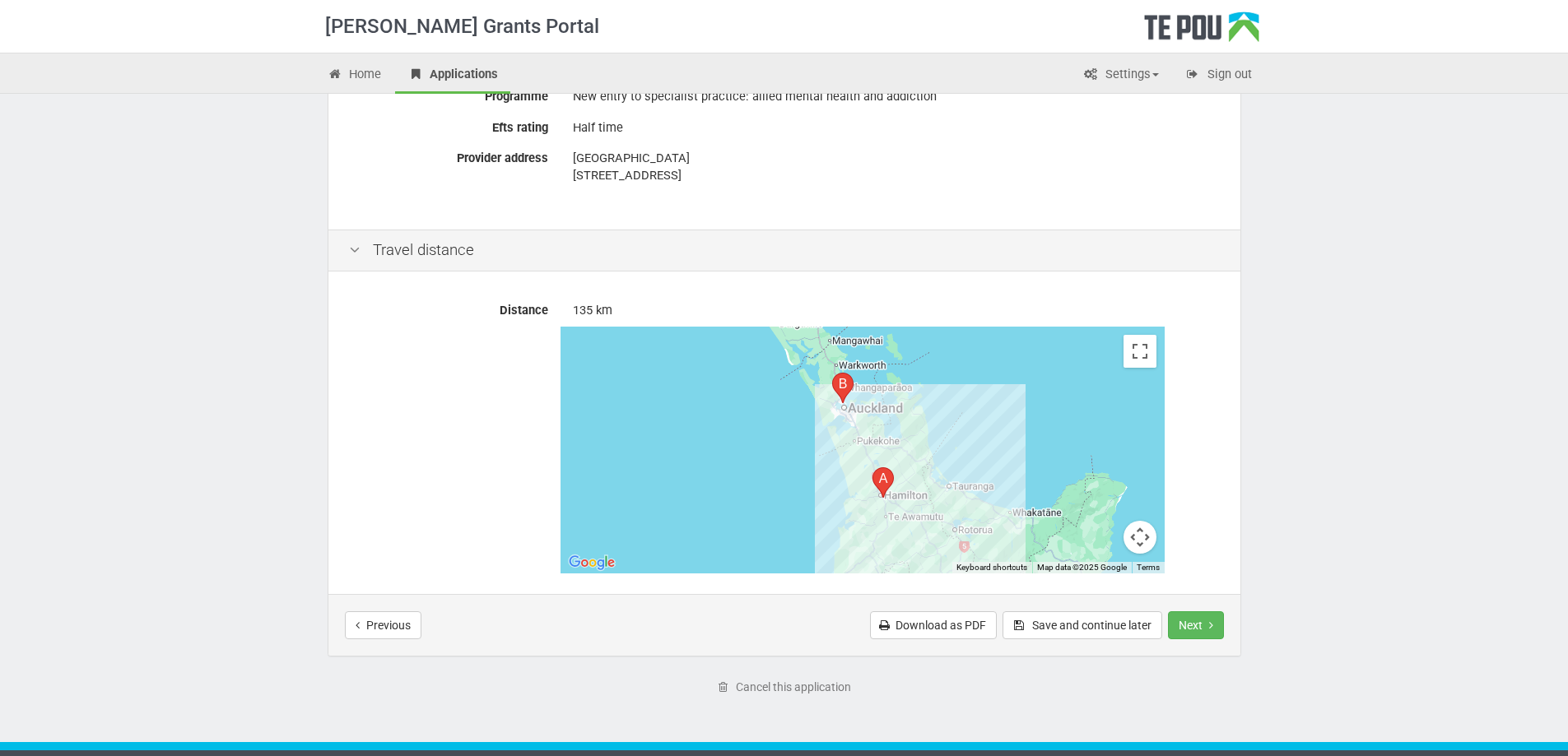
scroll to position [658, 0]
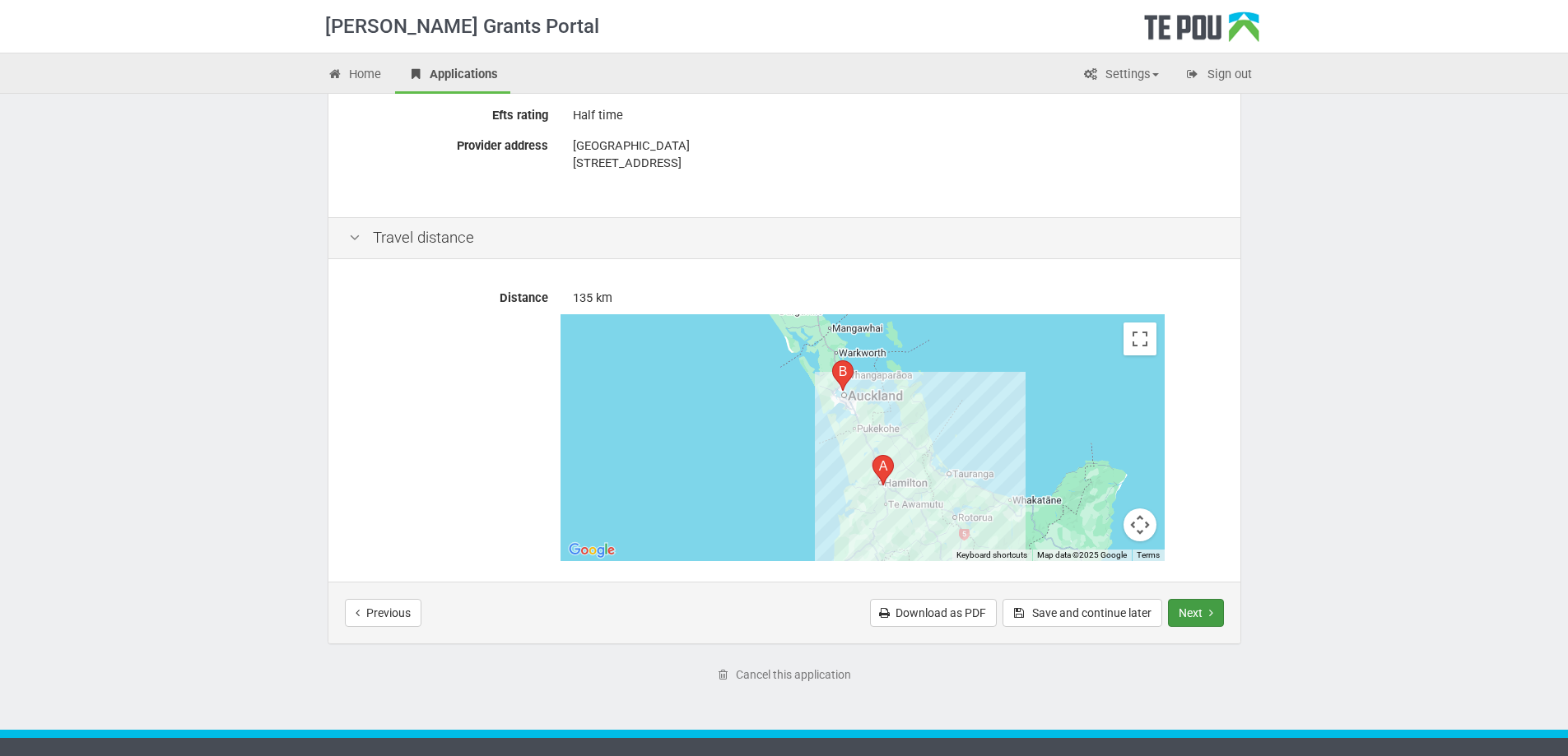
type input "Henry Rongomau Bennett Centre, Waikato Hospital"
click at [1216, 612] on button "Next" at bounding box center [1196, 612] width 56 height 28
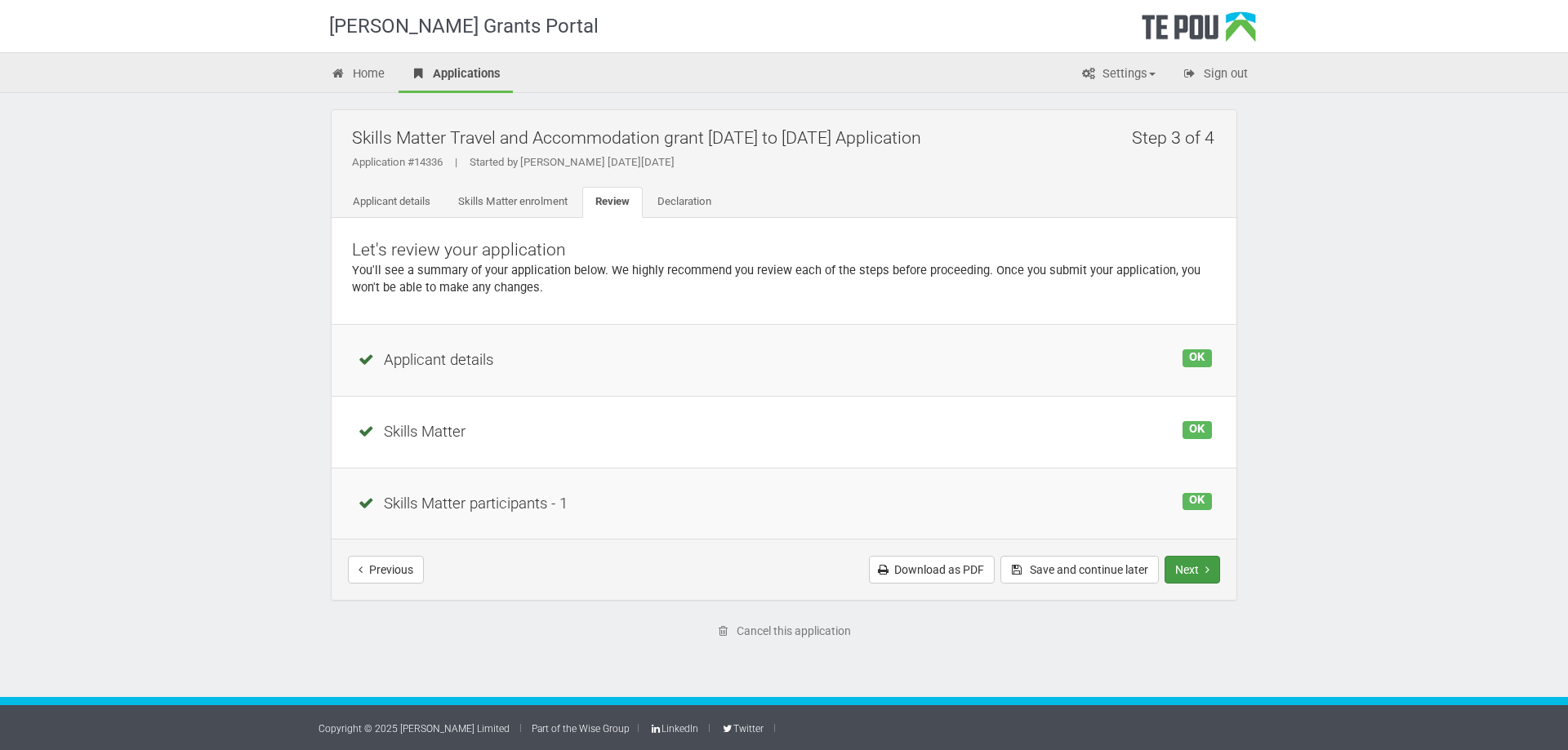
click at [1205, 572] on button "Next" at bounding box center [1191, 569] width 56 height 27
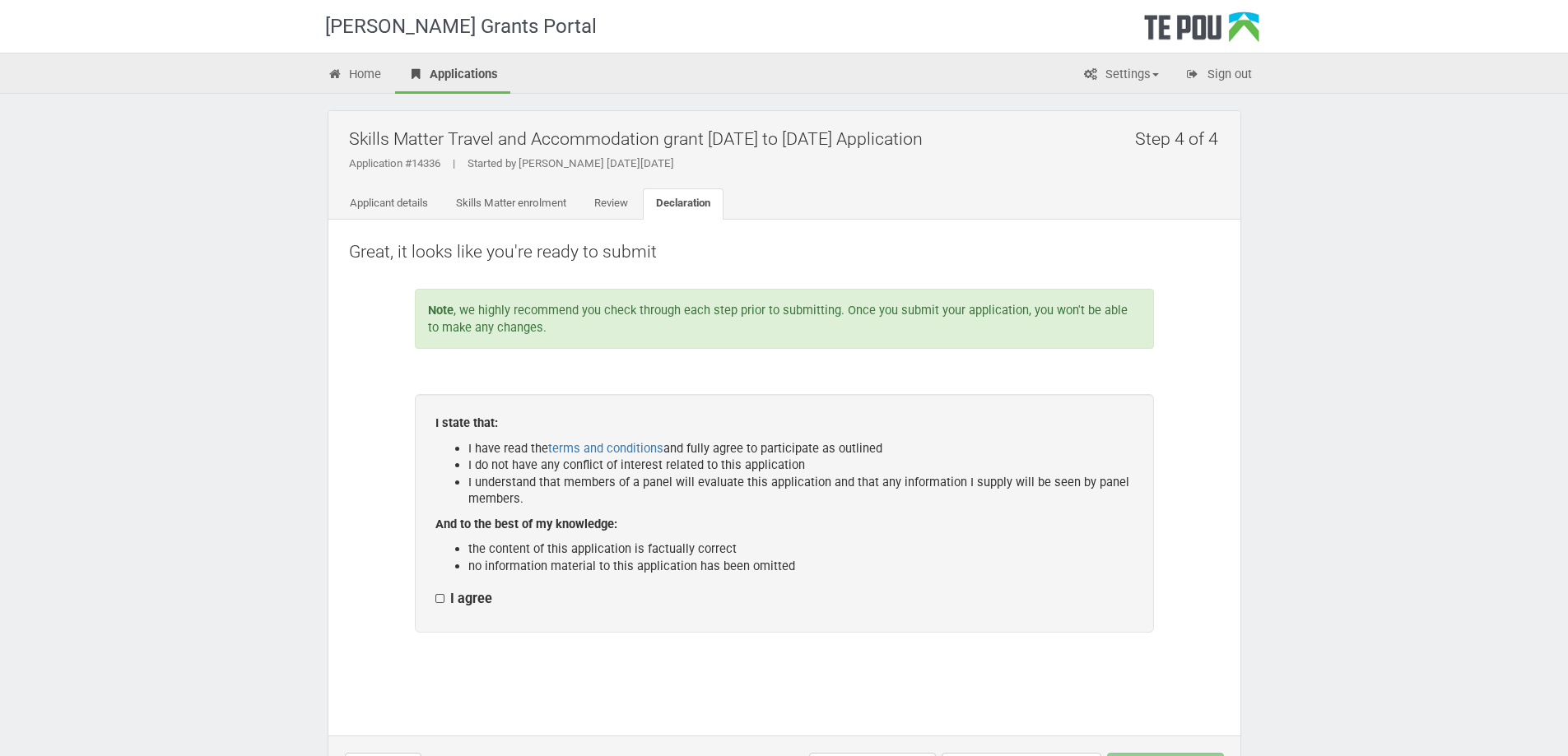
click at [440, 598] on label "I agree" at bounding box center [464, 598] width 57 height 17
click at [436, 590] on input "I agree" at bounding box center [435, 589] width 1 height 1
checkbox input "true"
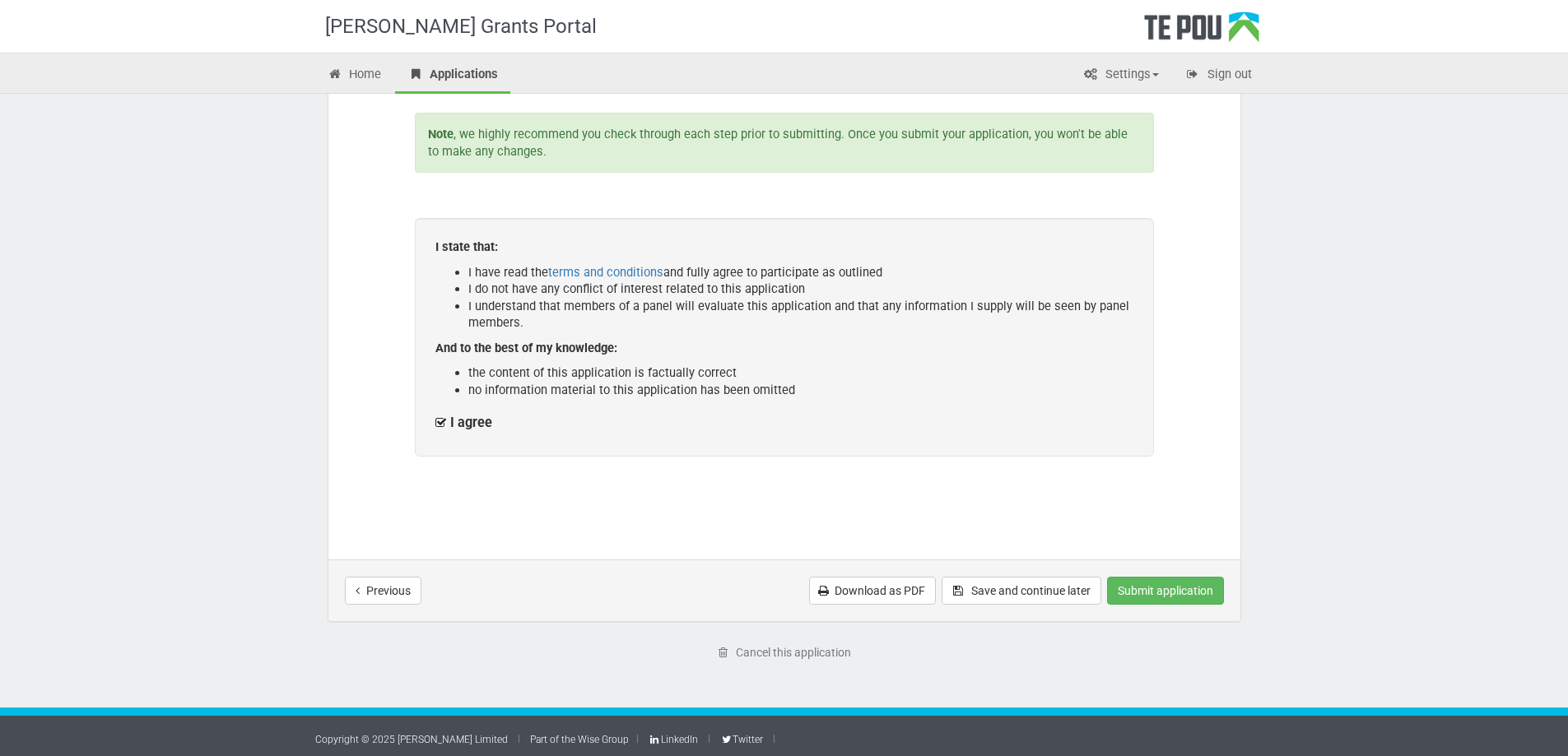
scroll to position [181, 0]
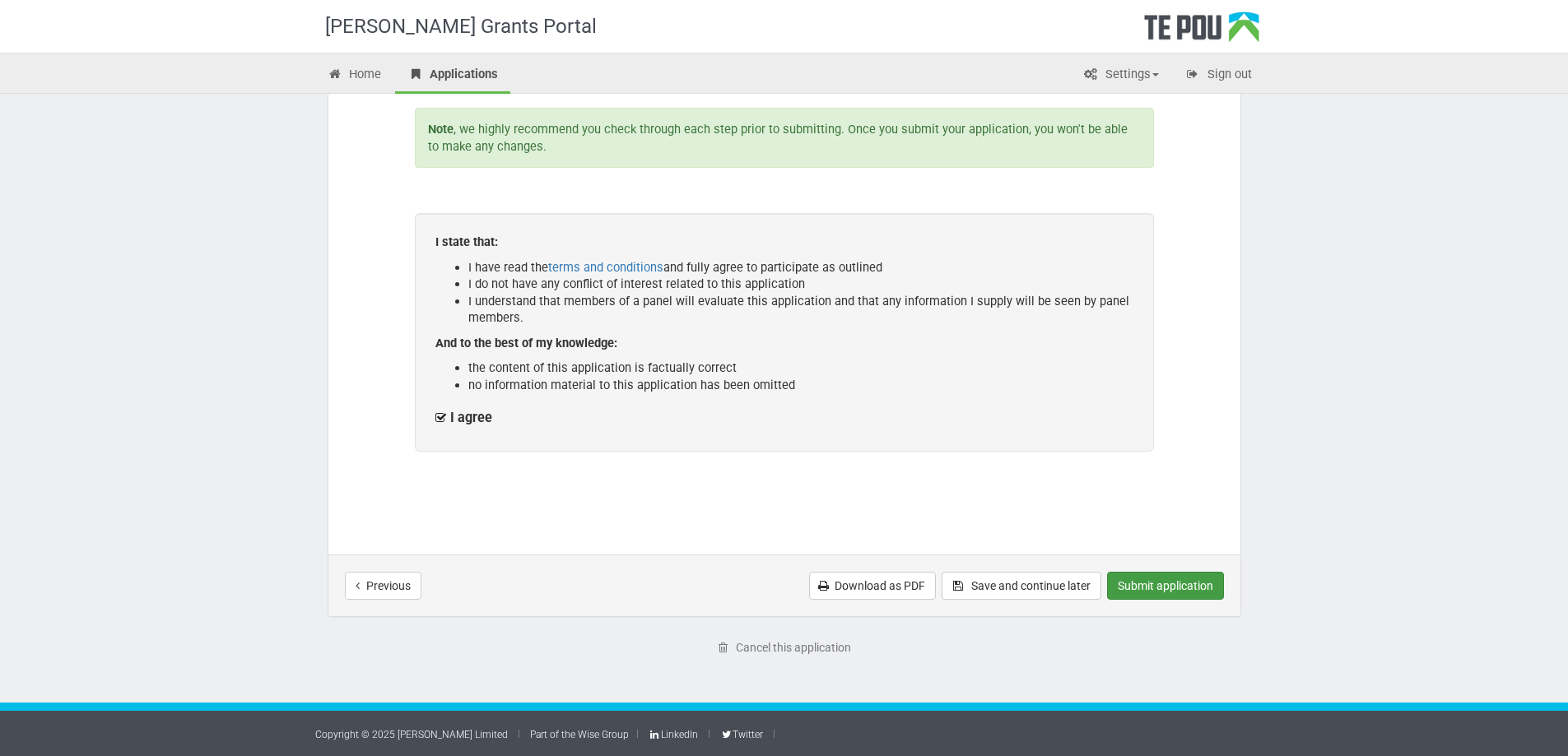
click at [1172, 593] on button "Submit application" at bounding box center [1164, 585] width 117 height 28
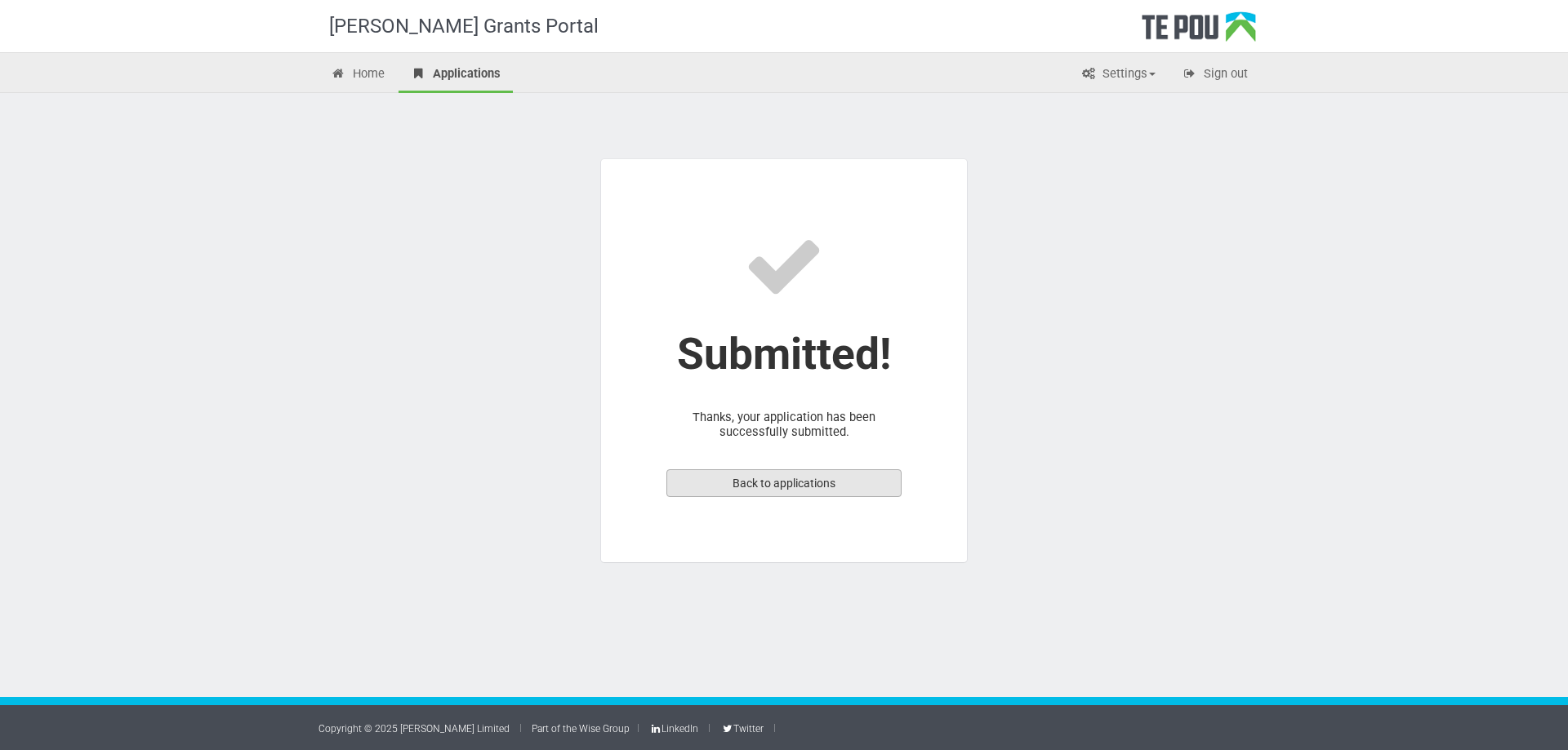
click at [772, 481] on link "Back to applications" at bounding box center [784, 482] width 235 height 27
